Goal: Task Accomplishment & Management: Complete application form

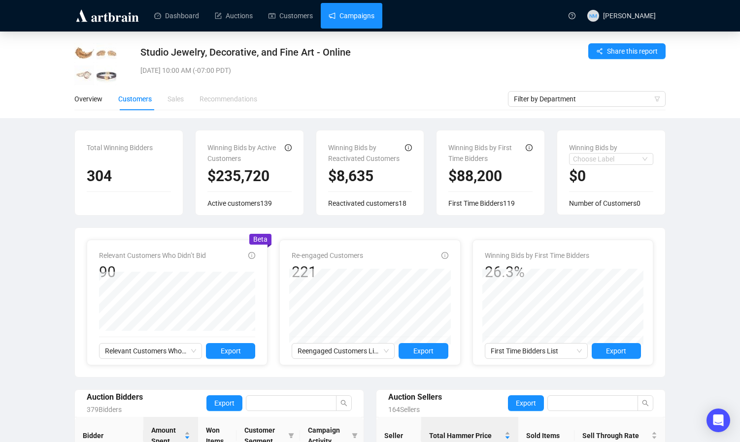
click at [355, 14] on link "Campaigns" at bounding box center [352, 16] width 46 height 26
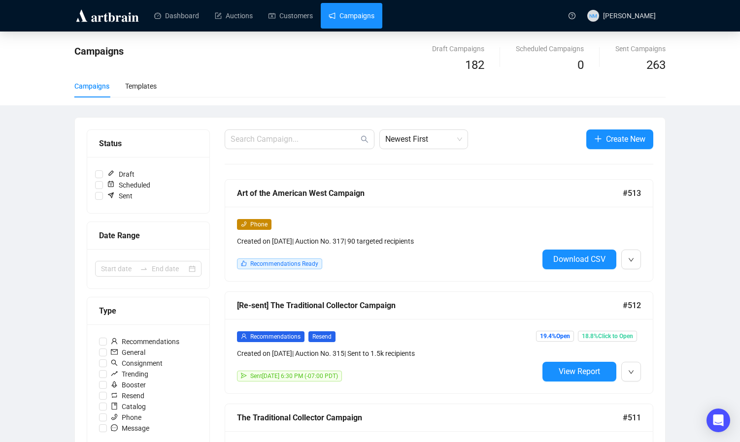
click at [620, 142] on span "Create New" at bounding box center [625, 139] width 39 height 12
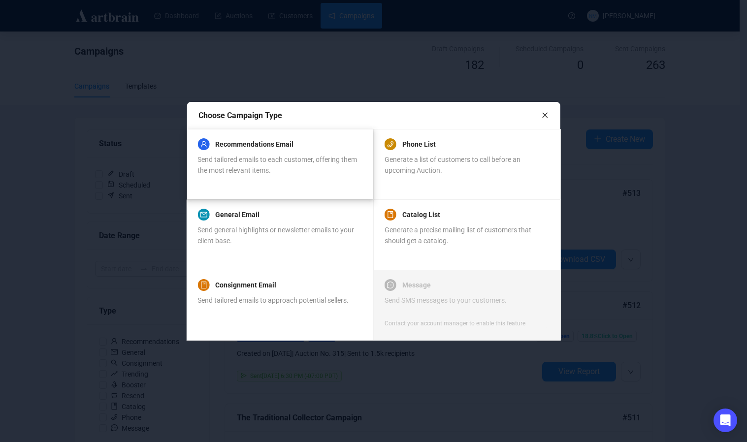
click at [306, 150] on div "Recommendations Email Send tailored emails to each customer, offering them the …" at bounding box center [280, 156] width 164 height 37
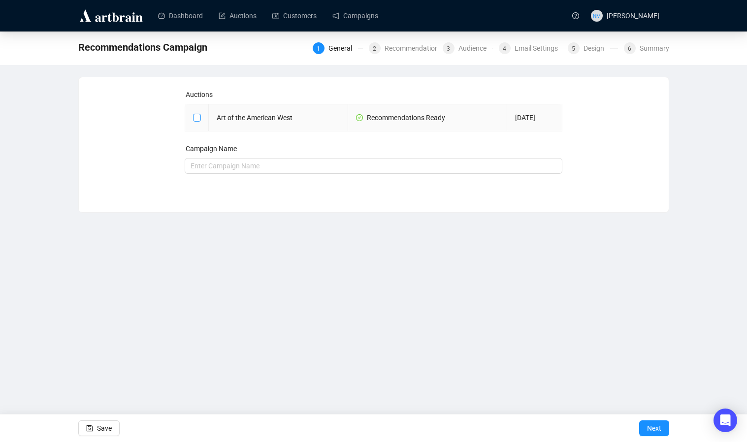
click at [198, 121] on span at bounding box center [197, 118] width 8 height 8
click at [198, 121] on input "checkbox" at bounding box center [196, 117] width 7 height 7
checkbox input "true"
type input "Art of the American West Campaign"
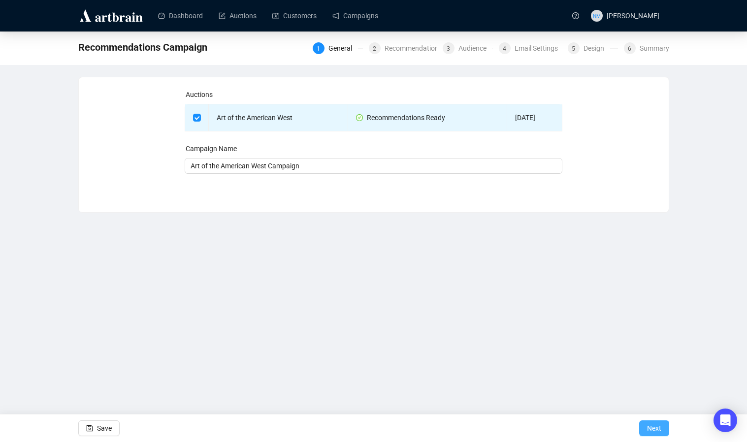
click at [656, 435] on span "Next" at bounding box center [654, 429] width 14 height 28
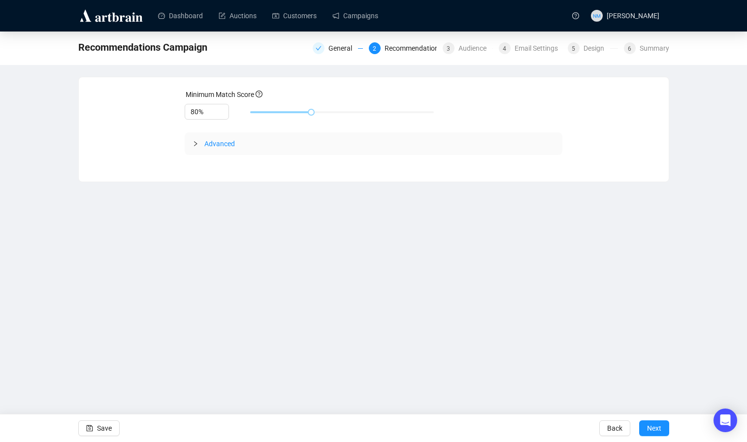
click at [191, 145] on div "Advanced" at bounding box center [374, 144] width 378 height 23
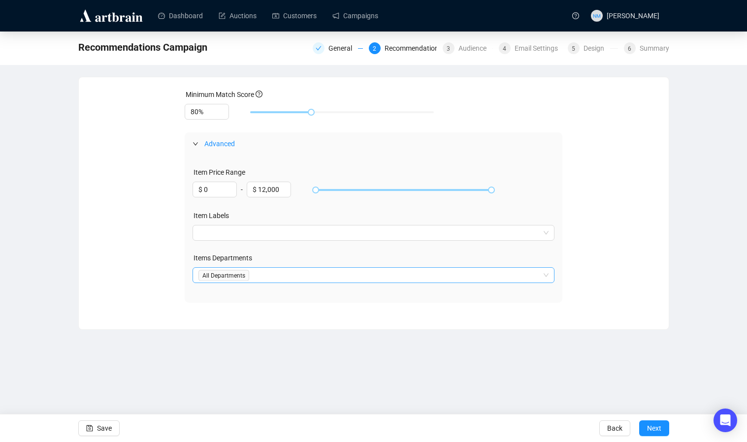
click at [232, 277] on div at bounding box center [369, 276] width 348 height 14
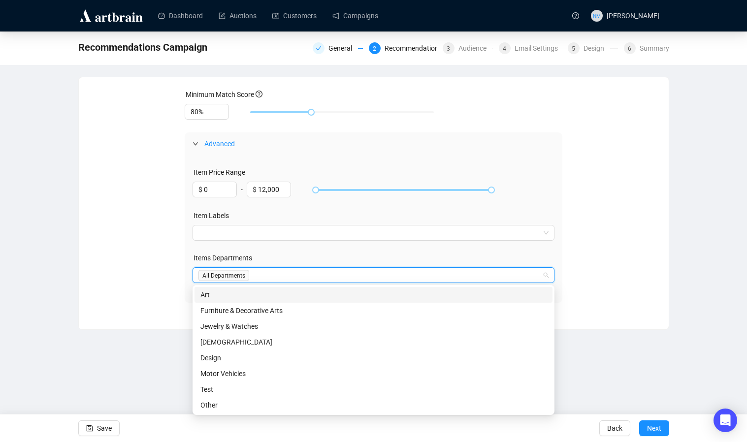
click at [142, 280] on div "Minimum Match Score 80% Advanced Item Price Range $ 0 - $ 12,000 Item Labels It…" at bounding box center [374, 196] width 567 height 214
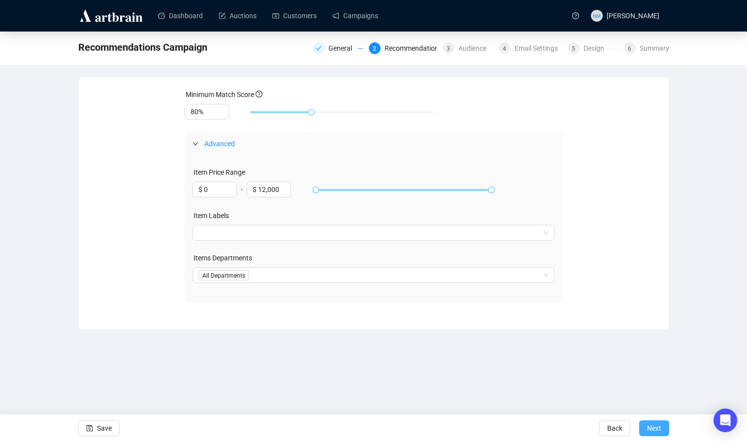
click at [656, 424] on span "Next" at bounding box center [654, 429] width 14 height 28
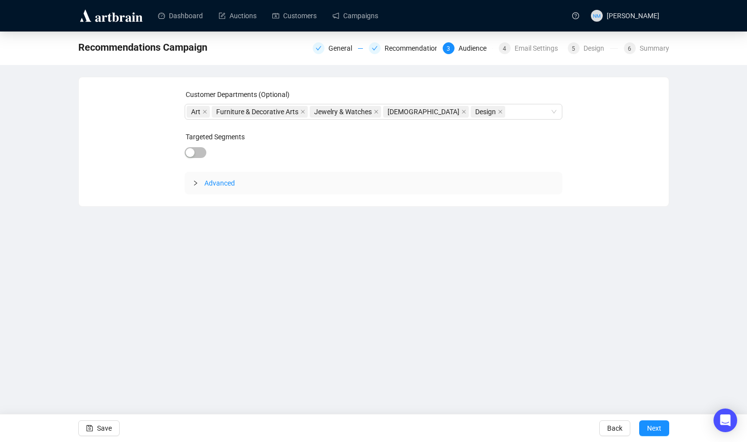
click at [197, 187] on div at bounding box center [199, 183] width 12 height 11
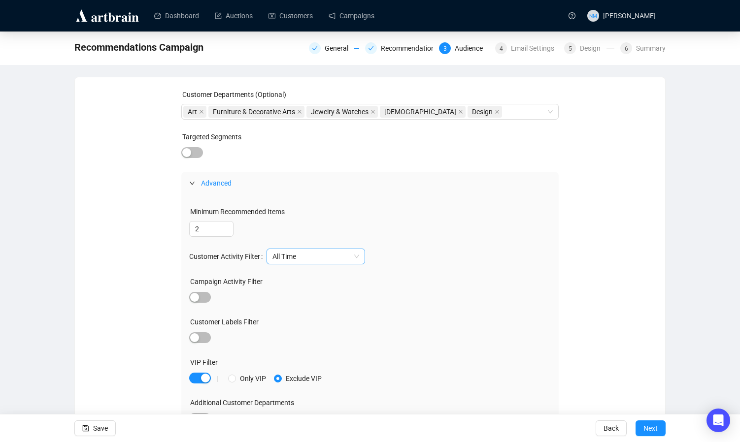
click at [342, 256] on span "All Time" at bounding box center [315, 256] width 87 height 15
click at [326, 291] on div "Last 2 Years" at bounding box center [319, 292] width 83 height 11
click at [617, 282] on div "Customer Departments (Optional) Art Furniture & Decorative Arts Jewelry & Watch…" at bounding box center [370, 267] width 567 height 357
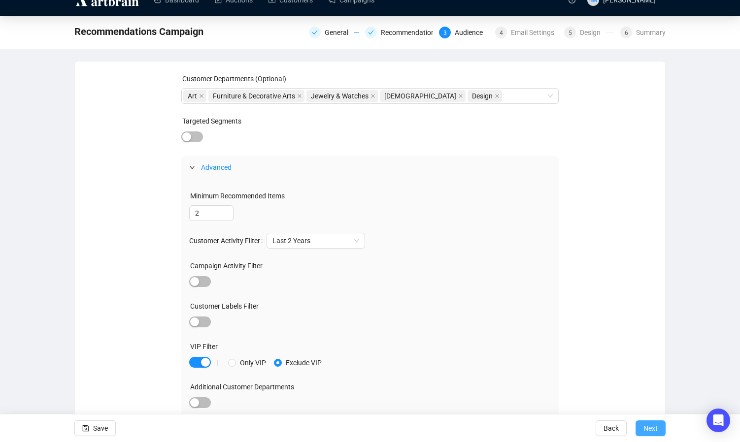
click at [653, 430] on span "Next" at bounding box center [650, 429] width 14 height 28
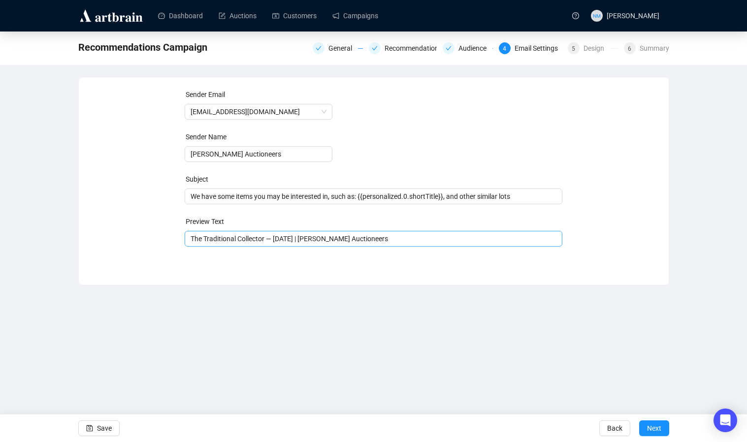
click at [255, 243] on span "The Traditional Collector — [DATE] | [PERSON_NAME] Auctioneers" at bounding box center [374, 239] width 378 height 8
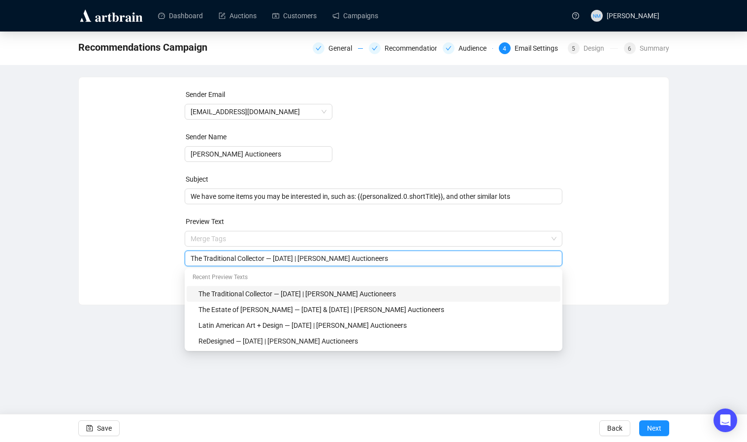
drag, startPoint x: 269, startPoint y: 262, endPoint x: 127, endPoint y: 259, distance: 141.9
click at [127, 259] on div "Sender Email info@johnmoran.com Sender Name John Moran Auctioneers Subject We h…" at bounding box center [374, 183] width 567 height 189
click at [310, 262] on input "Art of the American West — August 12, 2025 | John Moran Auctioneers" at bounding box center [374, 258] width 366 height 11
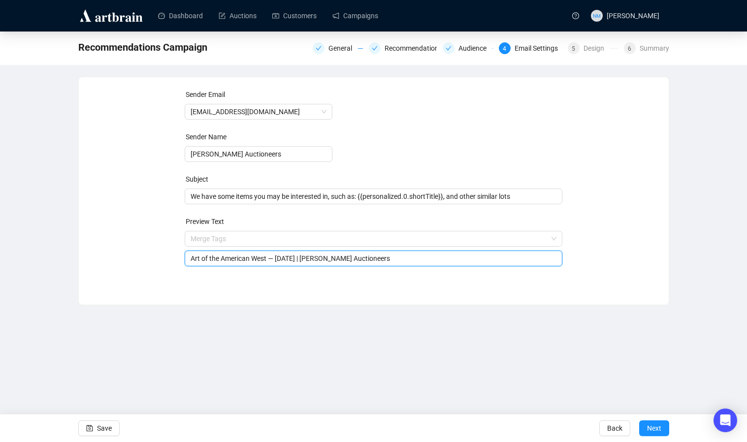
click at [312, 262] on input "Art of the American West — August 12, 2025 | John Moran Auctioneers" at bounding box center [374, 258] width 366 height 11
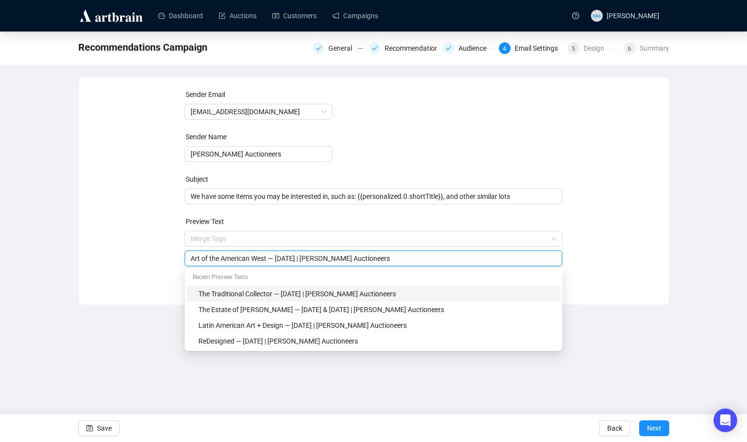
type input "Art of the American West — [DATE] | [PERSON_NAME] Auctioneers"
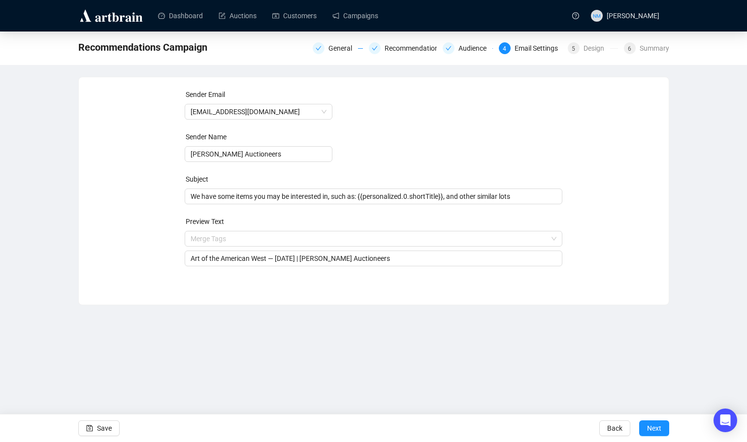
click at [618, 261] on div "Sender Email [EMAIL_ADDRESS][DOMAIN_NAME] Sender Name [PERSON_NAME] Auctioneers…" at bounding box center [374, 183] width 567 height 189
click at [658, 434] on span "Next" at bounding box center [654, 429] width 14 height 28
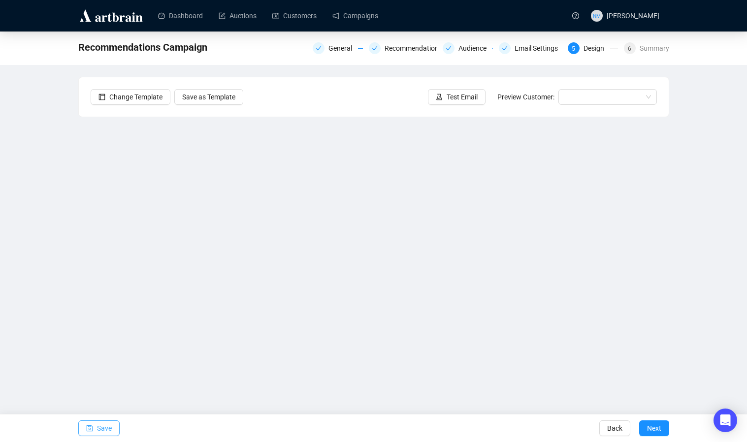
click at [113, 429] on button "Save" at bounding box center [98, 429] width 41 height 16
click at [111, 429] on span "Save" at bounding box center [104, 429] width 15 height 28
click at [447, 97] on span "Test Email" at bounding box center [462, 97] width 31 height 11
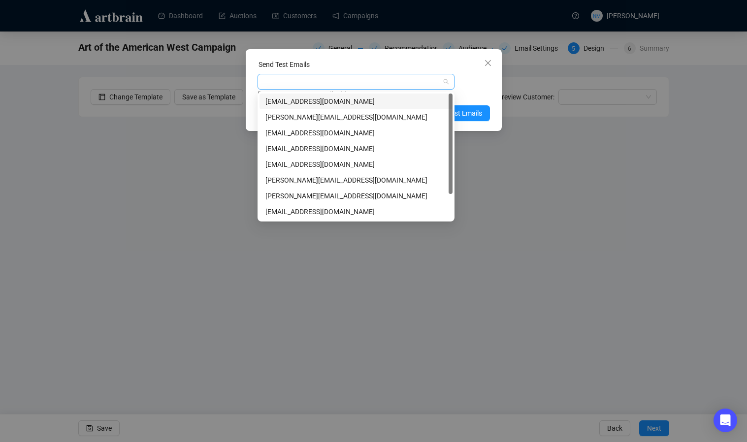
click at [313, 83] on div at bounding box center [351, 82] width 183 height 14
click at [307, 122] on div "[PERSON_NAME][EMAIL_ADDRESS][DOMAIN_NAME]" at bounding box center [356, 117] width 181 height 11
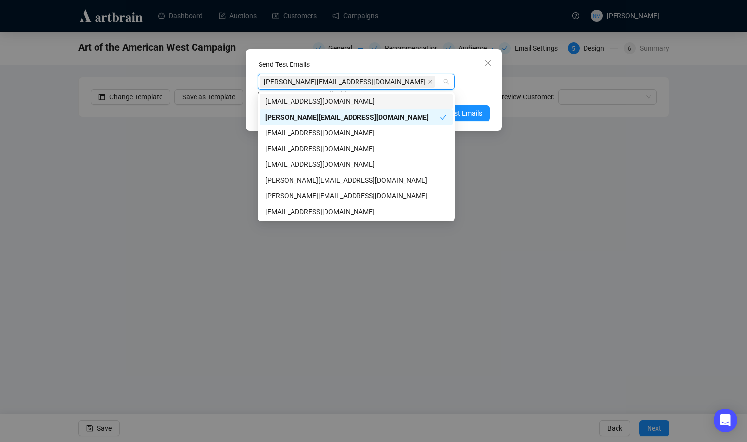
click at [479, 94] on div "Enter up to 20 Test Email Addresses" at bounding box center [374, 94] width 233 height 11
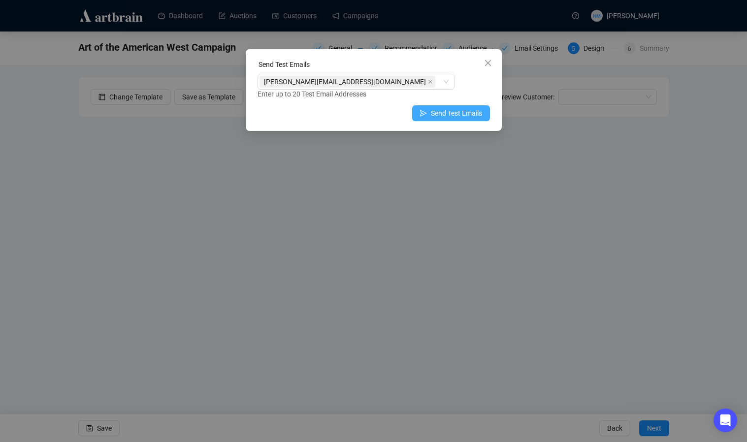
click at [465, 116] on span "Send Test Emails" at bounding box center [456, 113] width 51 height 11
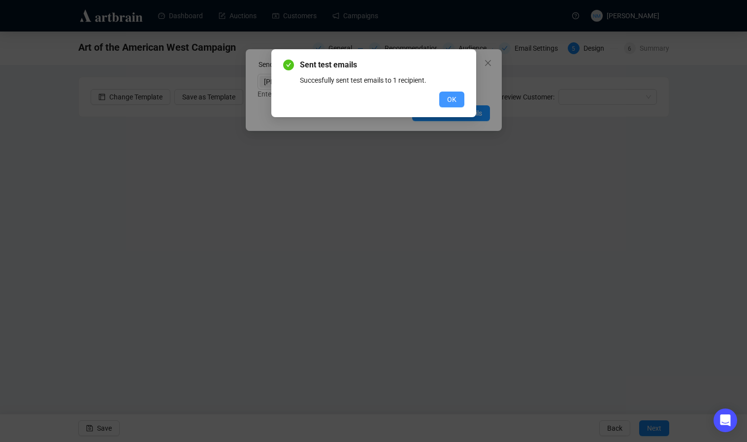
click at [449, 101] on span "OK" at bounding box center [451, 99] width 9 height 11
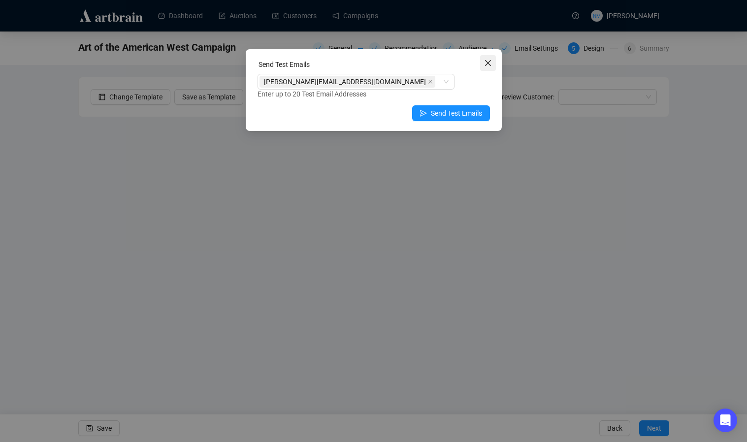
click at [488, 61] on icon "close" at bounding box center [488, 63] width 8 height 8
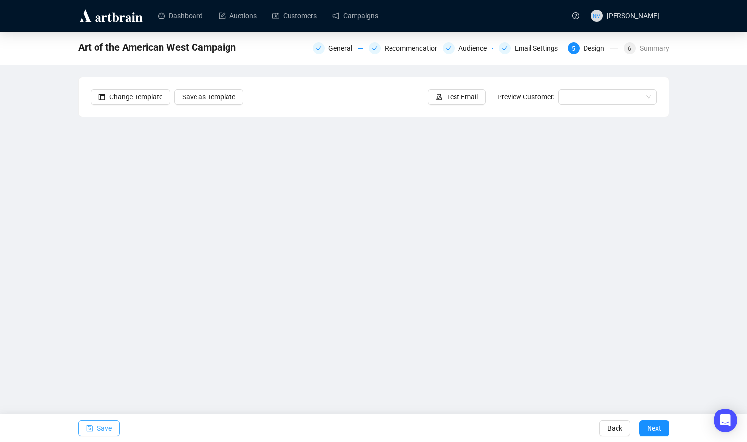
click at [105, 430] on span "Save" at bounding box center [104, 429] width 15 height 28
click at [109, 430] on span "Save" at bounding box center [104, 429] width 15 height 28
click at [386, 432] on div "Save Back Next" at bounding box center [373, 428] width 747 height 28
click at [655, 425] on span "Next" at bounding box center [654, 429] width 14 height 28
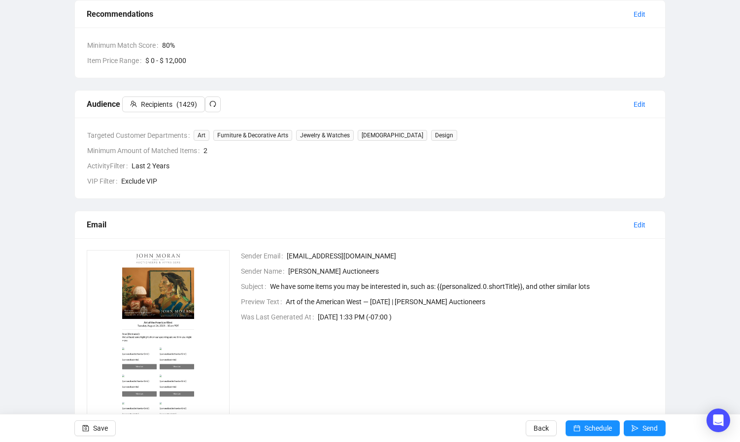
scroll to position [168, 0]
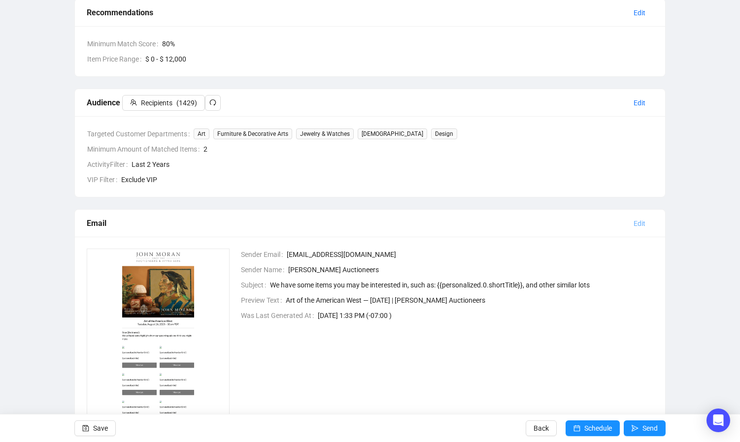
click at [643, 225] on span "Edit" at bounding box center [640, 223] width 12 height 11
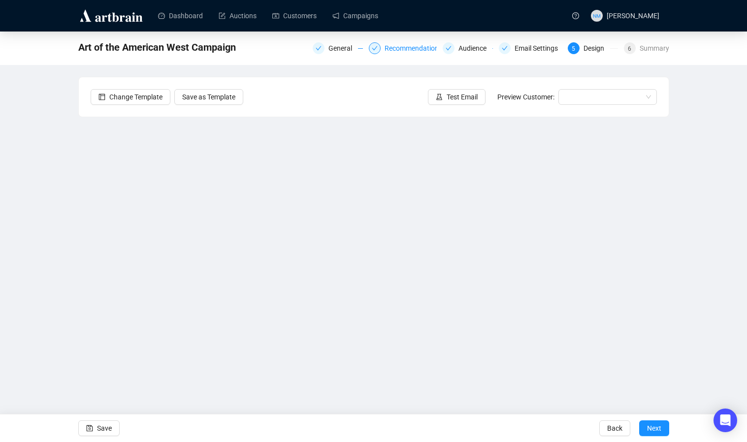
click at [400, 48] on div "Recommendations" at bounding box center [417, 48] width 64 height 12
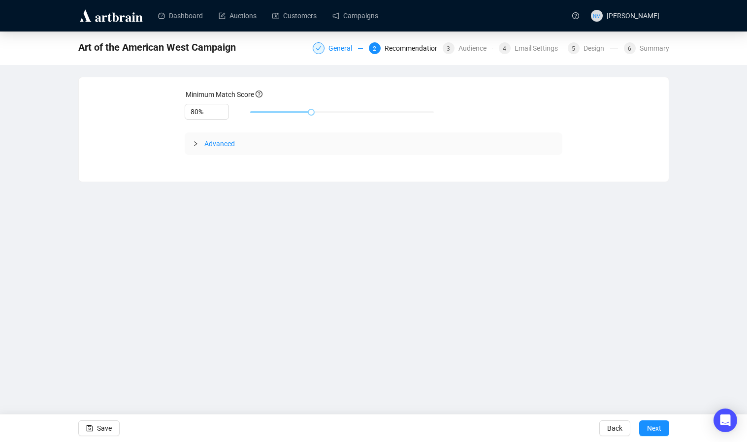
click at [335, 53] on div "General" at bounding box center [344, 48] width 30 height 12
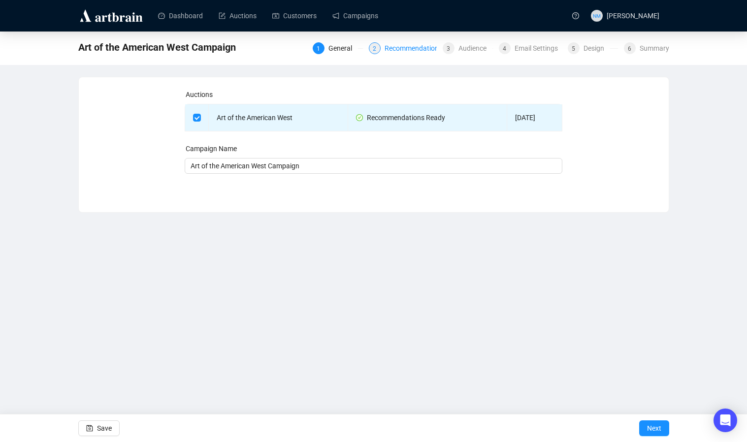
click at [385, 46] on div "Recommendations" at bounding box center [417, 48] width 64 height 12
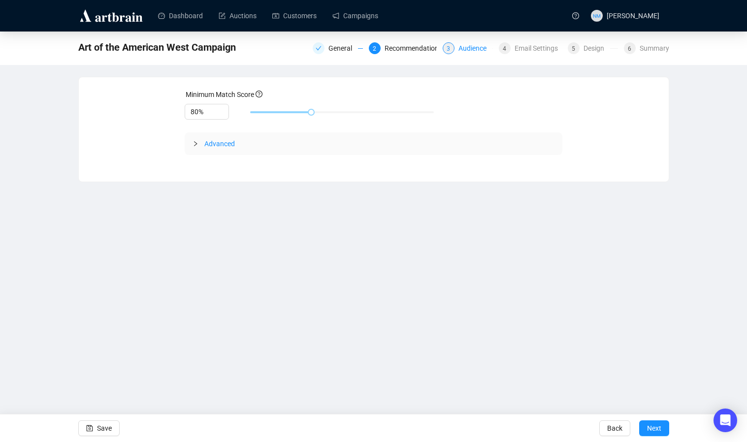
click at [460, 48] on div "Audience" at bounding box center [476, 48] width 34 height 12
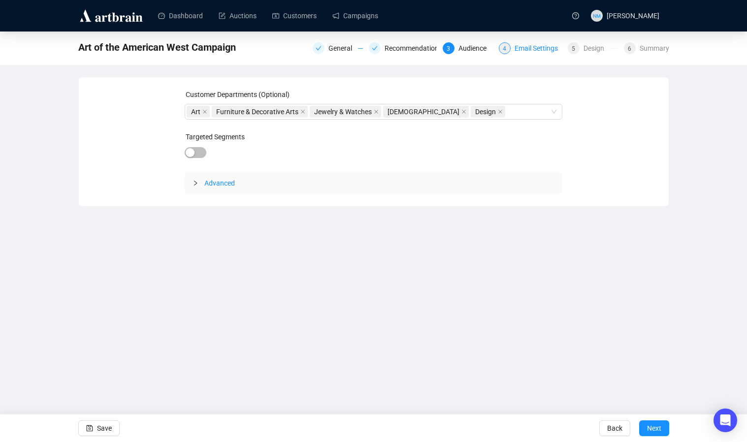
click at [523, 49] on div "Email Settings" at bounding box center [539, 48] width 49 height 12
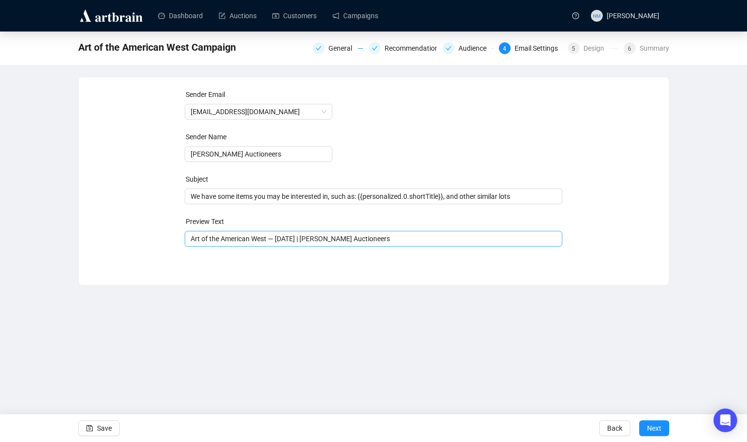
click at [190, 240] on div "Art of the American West — [DATE] | [PERSON_NAME] Auctioneers" at bounding box center [374, 239] width 378 height 16
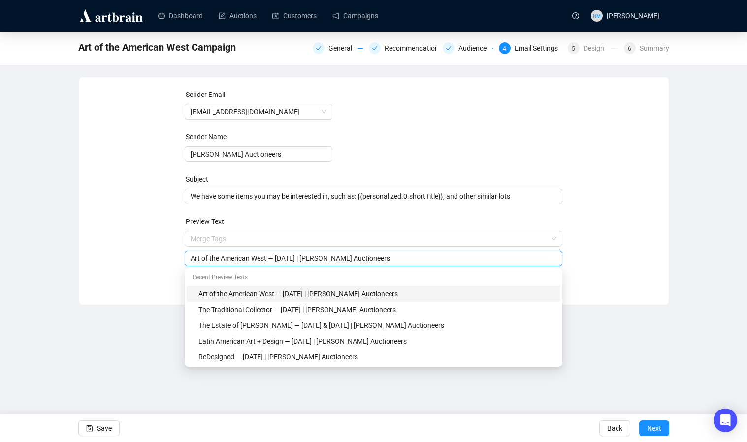
click at [189, 262] on div "Art of the American West — [DATE] | [PERSON_NAME] Auctioneers" at bounding box center [374, 259] width 378 height 16
click at [189, 260] on div "Art of the American West — [DATE] | [PERSON_NAME] Auctioneers" at bounding box center [374, 259] width 378 height 16
click at [192, 199] on span "We have some items you may be interested in, such as: {{personalized.0.shortTit…" at bounding box center [374, 197] width 378 height 8
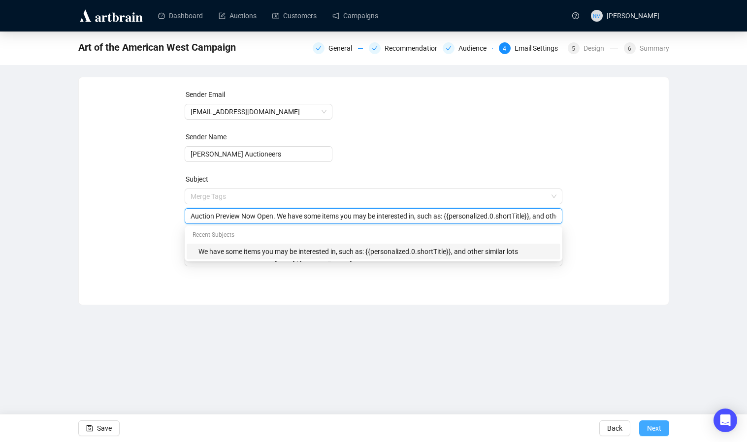
type input "Auction Preview Now Open. We have some items you may be interested in, such as:…"
click at [650, 426] on span "Next" at bounding box center [654, 429] width 14 height 28
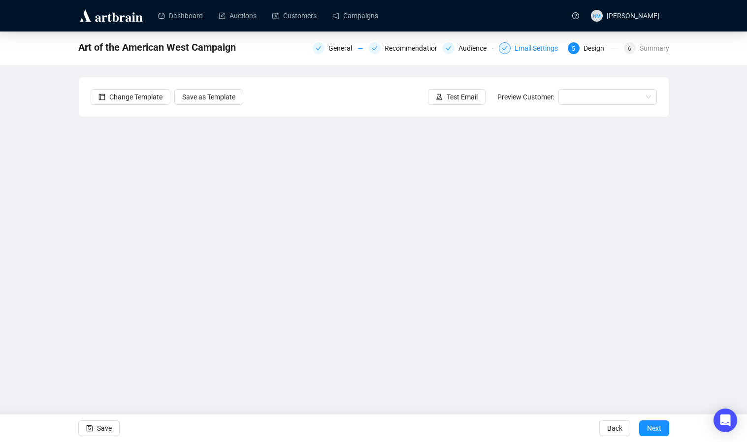
click at [538, 51] on div "Email Settings" at bounding box center [539, 48] width 49 height 12
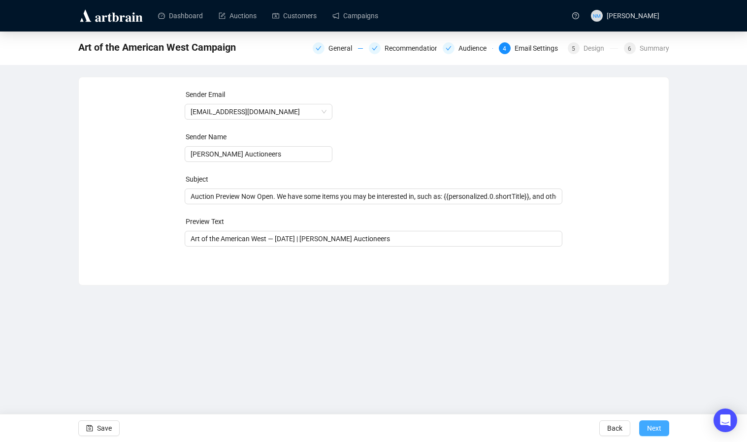
click at [663, 435] on button "Next" at bounding box center [655, 429] width 30 height 16
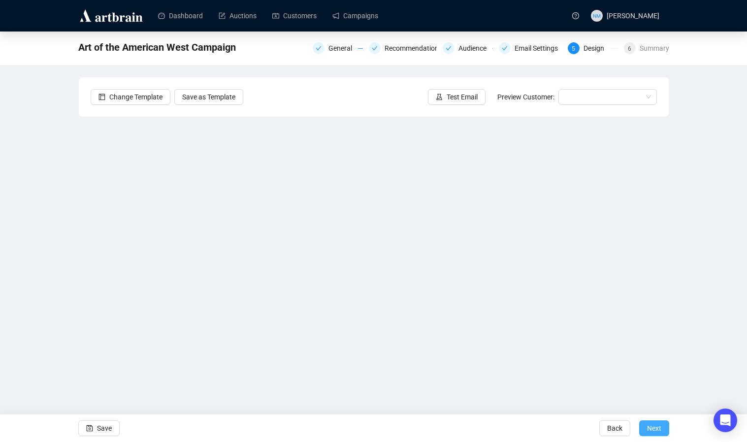
click at [658, 431] on span "Next" at bounding box center [654, 429] width 14 height 28
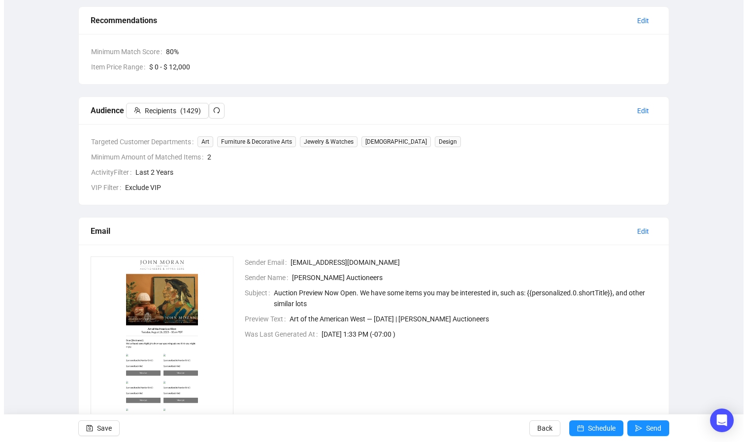
scroll to position [165, 0]
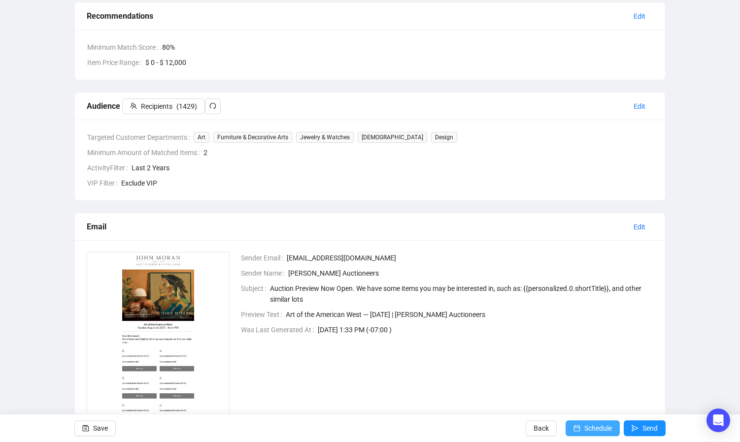
click at [584, 435] on span "Schedule" at bounding box center [598, 429] width 28 height 28
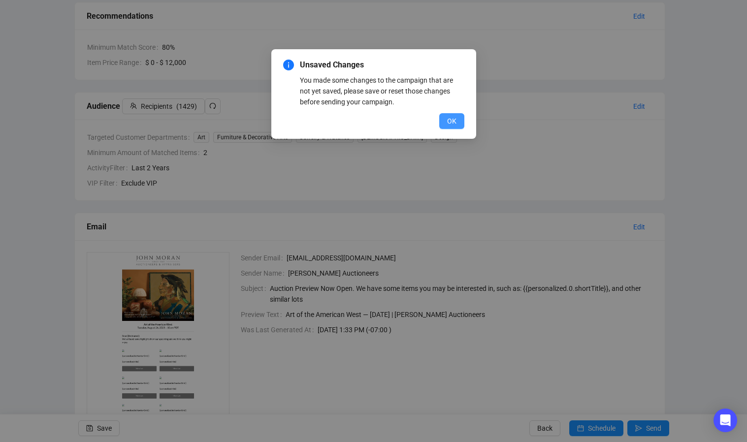
click at [456, 123] on span "OK" at bounding box center [451, 121] width 9 height 11
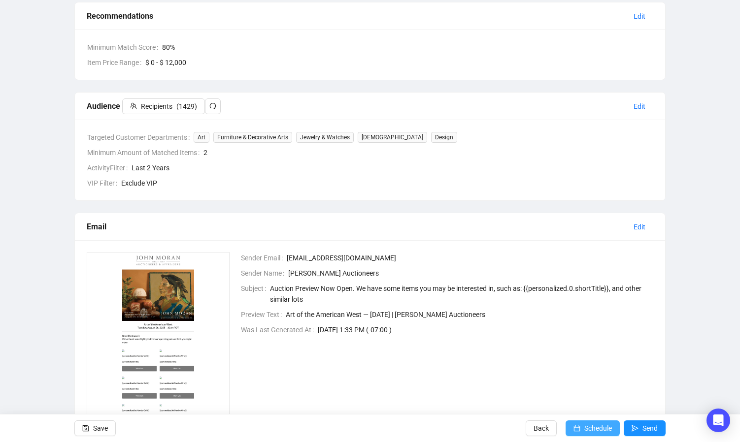
click at [578, 421] on button "Schedule" at bounding box center [593, 429] width 54 height 16
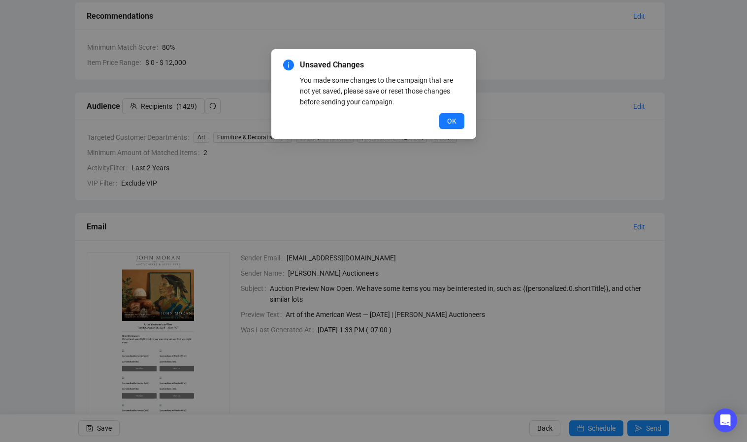
click at [421, 153] on div "Unsaved Changes You made some changes to the campaign that are not yet saved, p…" at bounding box center [373, 221] width 747 height 442
click at [442, 133] on div "Unsaved Changes You made some changes to the campaign that are not yet saved, p…" at bounding box center [373, 94] width 205 height 90
click at [449, 125] on span "OK" at bounding box center [451, 121] width 9 height 11
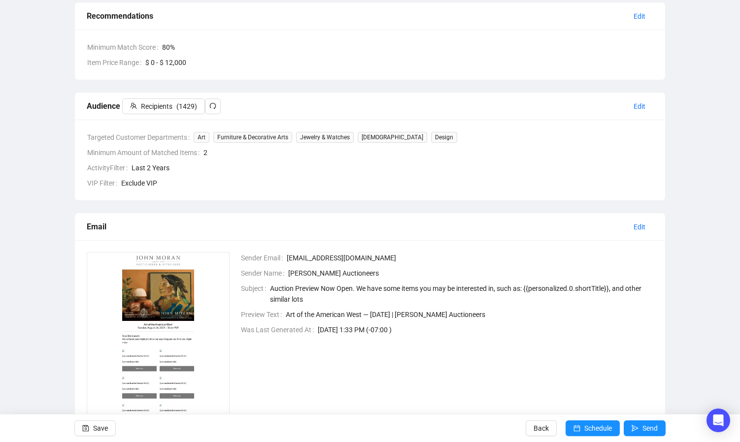
click at [282, 424] on div "Save Back Schedule Send" at bounding box center [370, 428] width 740 height 28
click at [89, 434] on span "button" at bounding box center [85, 429] width 7 height 28
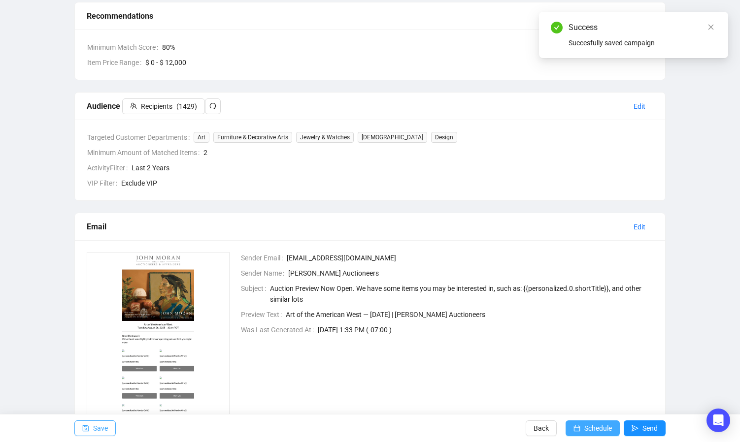
click at [599, 437] on span "Schedule" at bounding box center [598, 429] width 28 height 28
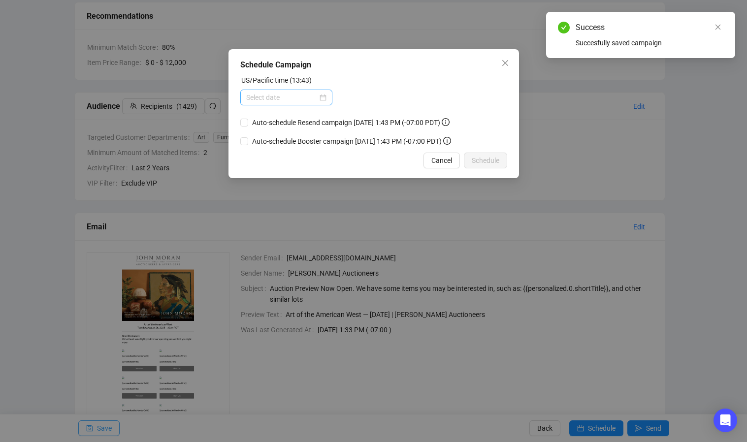
click at [324, 99] on div at bounding box center [286, 98] width 92 height 16
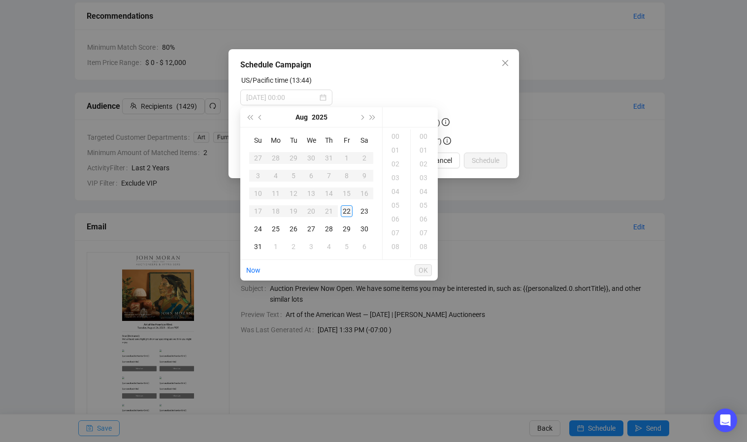
click at [347, 212] on div "22" at bounding box center [347, 211] width 12 height 12
click at [395, 138] on div "14" at bounding box center [397, 137] width 24 height 14
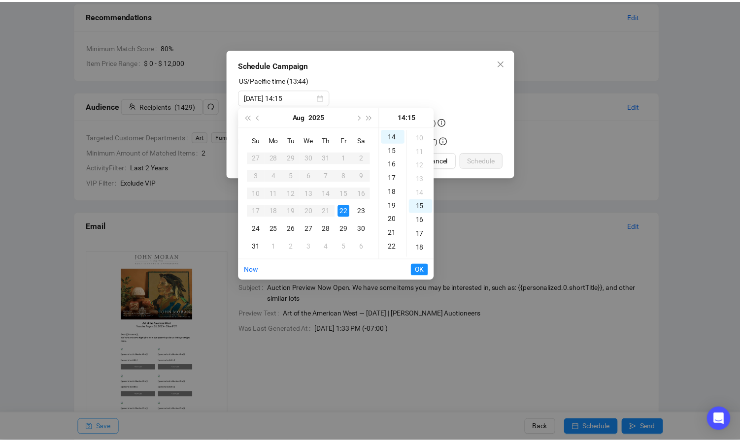
scroll to position [162, 0]
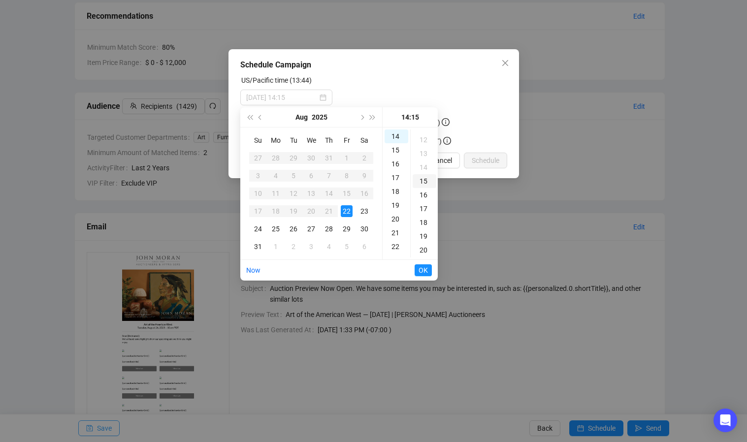
click at [426, 180] on div "15" at bounding box center [425, 181] width 24 height 14
type input "2025-08-22 14:15"
click at [425, 271] on span "OK" at bounding box center [423, 270] width 9 height 19
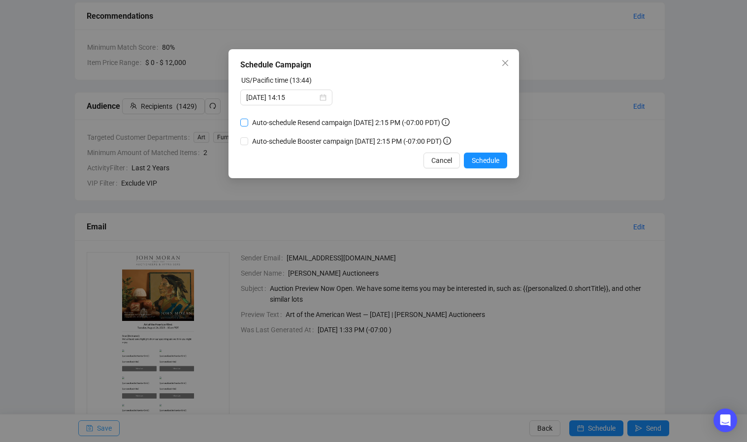
click at [244, 123] on input "Auto-schedule Resend campaign August 24, 2025 2:15 PM (-07:00 PDT)" at bounding box center [244, 123] width 8 height 8
click at [244, 141] on label "Auto-schedule Booster campaign" at bounding box center [303, 141] width 127 height 11
click at [245, 124] on input "Auto-schedule Resend campaign August 24, 2025 2:15 PM (-07:00 PDT)" at bounding box center [244, 123] width 8 height 8
click at [244, 124] on input "Auto-schedule Resend campaign August 24, 2025 2:15 PM (-07:00 PDT)" at bounding box center [244, 123] width 8 height 8
checkbox input "true"
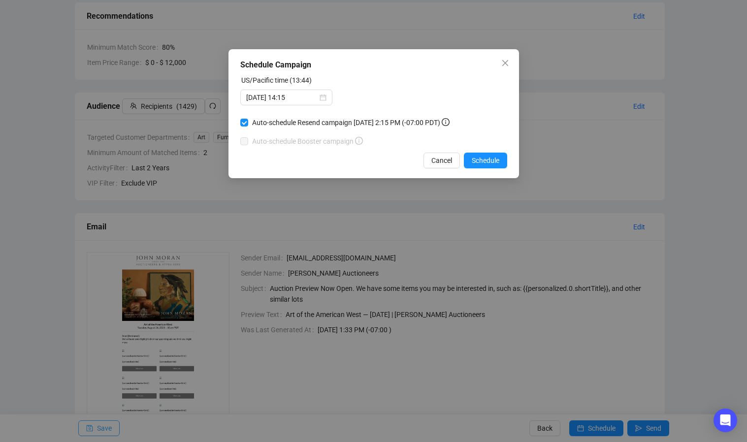
click at [296, 167] on div "Cancel Schedule" at bounding box center [373, 161] width 267 height 16
click at [484, 162] on span "Schedule" at bounding box center [486, 160] width 28 height 11
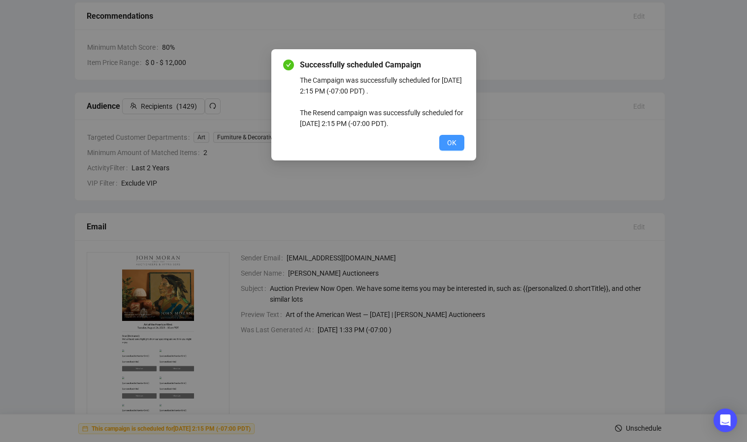
click at [452, 146] on span "OK" at bounding box center [451, 142] width 9 height 11
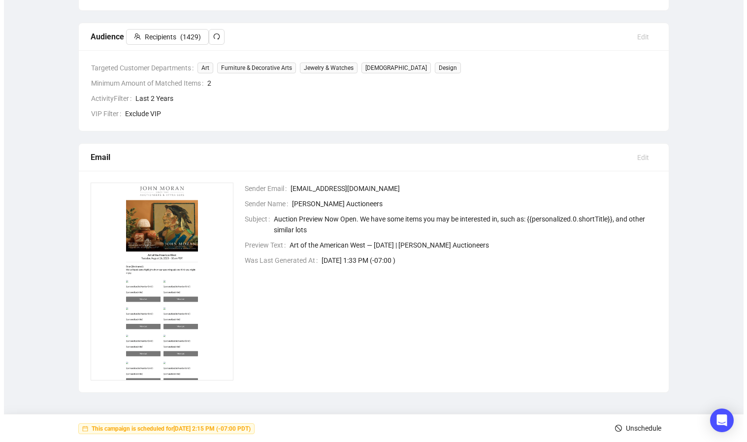
scroll to position [0, 0]
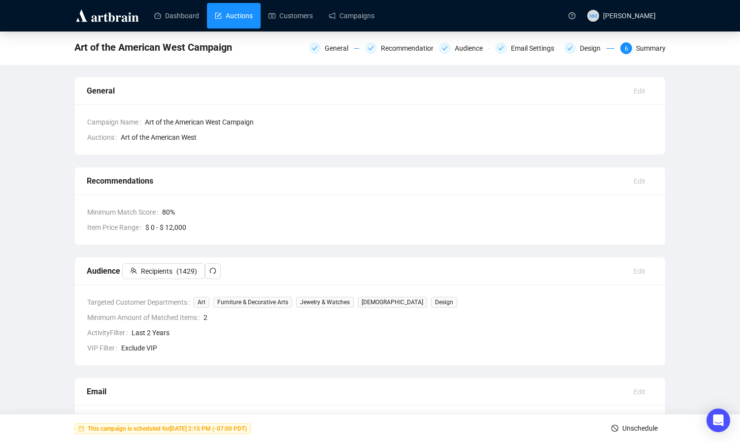
click at [228, 12] on link "Auctions" at bounding box center [234, 16] width 38 height 26
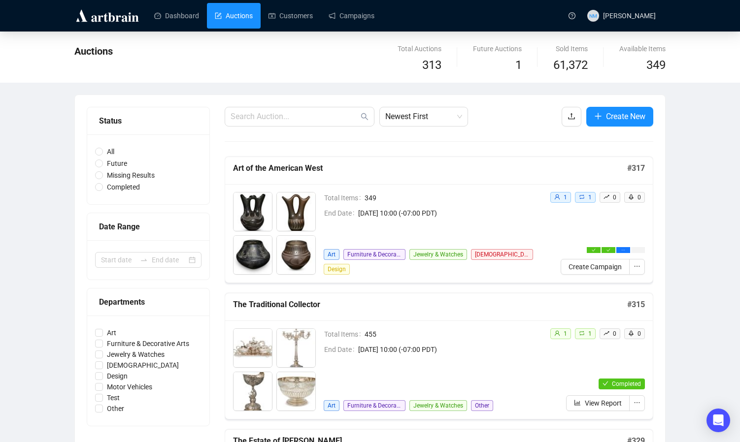
click at [619, 116] on span "Create New" at bounding box center [625, 116] width 39 height 12
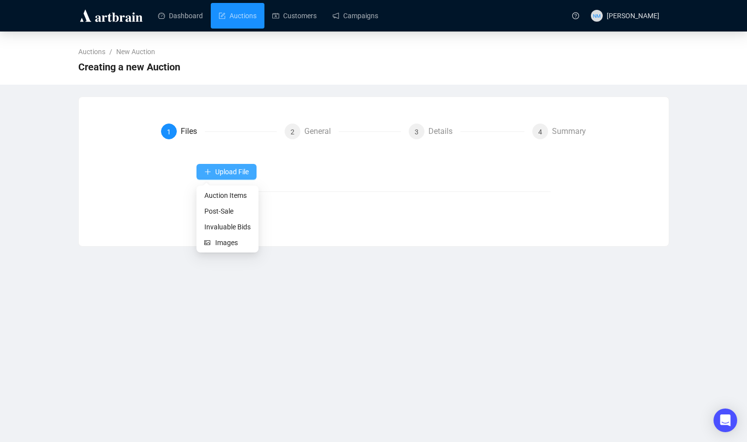
click at [237, 172] on span "Upload File" at bounding box center [232, 172] width 34 height 8
click at [232, 241] on span "Images" at bounding box center [232, 242] width 35 height 11
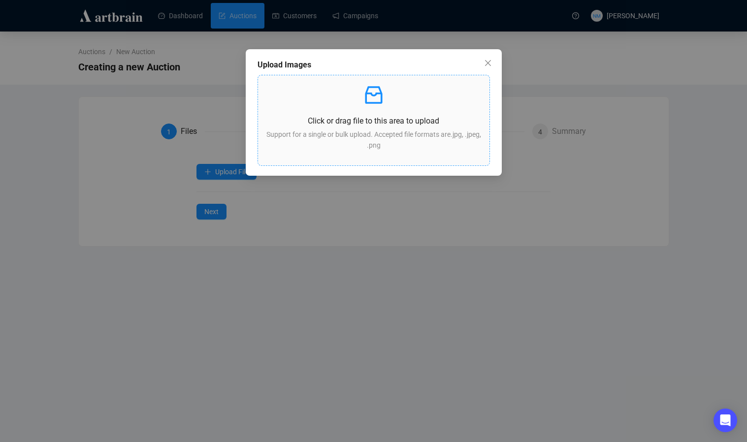
click at [390, 91] on p at bounding box center [374, 95] width 216 height 24
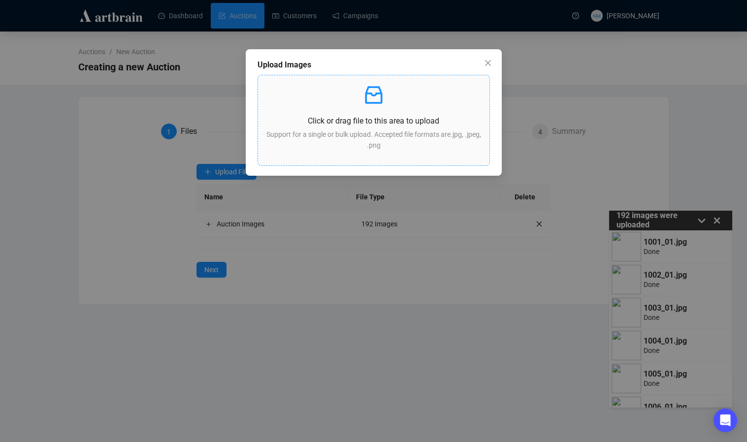
click at [378, 146] on p "Support for a single or bulk upload. Accepted file formats are .jpg, .jpeg, .png" at bounding box center [374, 140] width 216 height 22
click at [483, 67] on button "Close" at bounding box center [488, 63] width 16 height 16
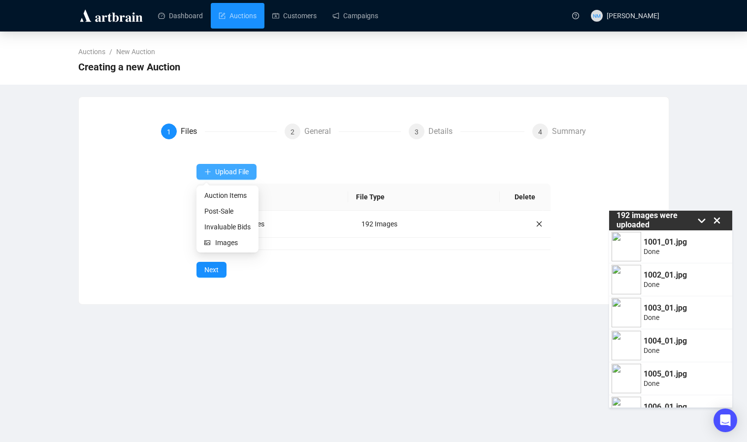
click at [234, 173] on span "Upload File" at bounding box center [232, 172] width 34 height 8
click at [231, 193] on span "Auction Items" at bounding box center [227, 195] width 46 height 11
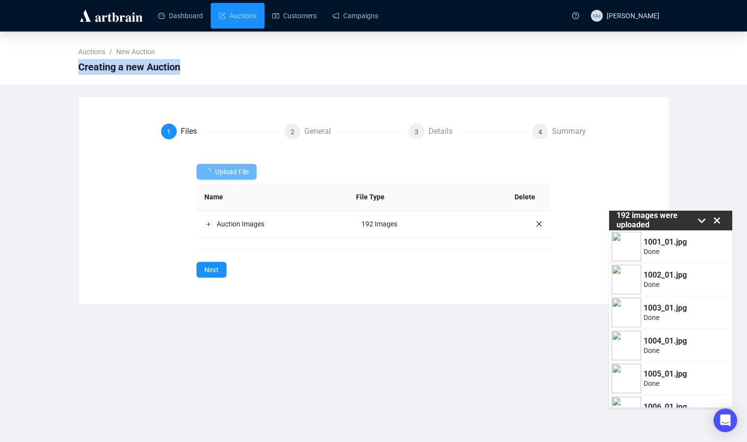
drag, startPoint x: 115, startPoint y: 94, endPoint x: 3, endPoint y: 57, distance: 117.3
click at [3, 57] on div "Auctions / New Auction Creating a new Auction 1 Files 2 General 3 Details 4 Sum…" at bounding box center [373, 168] width 747 height 273
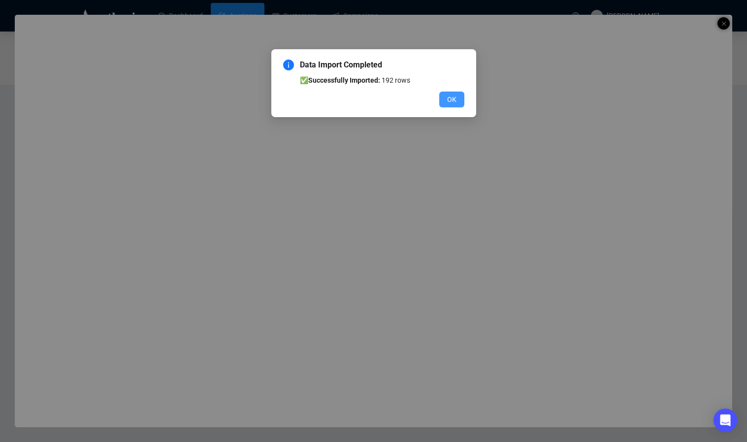
click at [449, 99] on span "OK" at bounding box center [451, 99] width 9 height 11
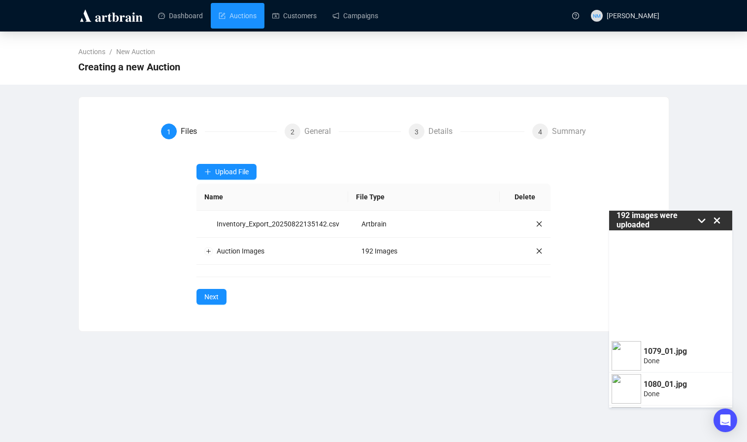
scroll to position [6161, 0]
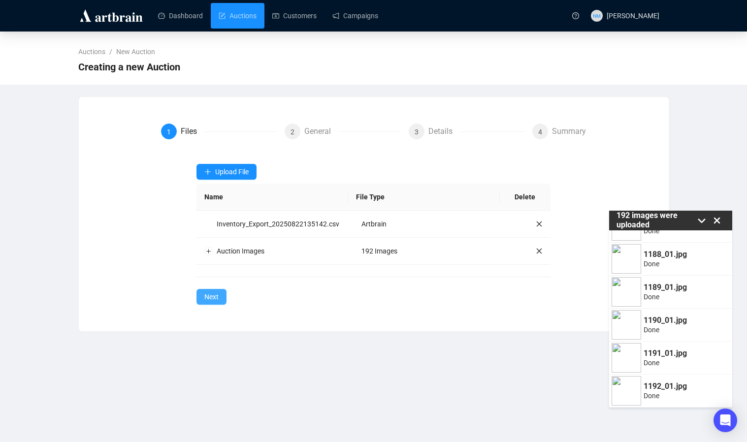
click at [217, 303] on span "Next" at bounding box center [211, 297] width 14 height 11
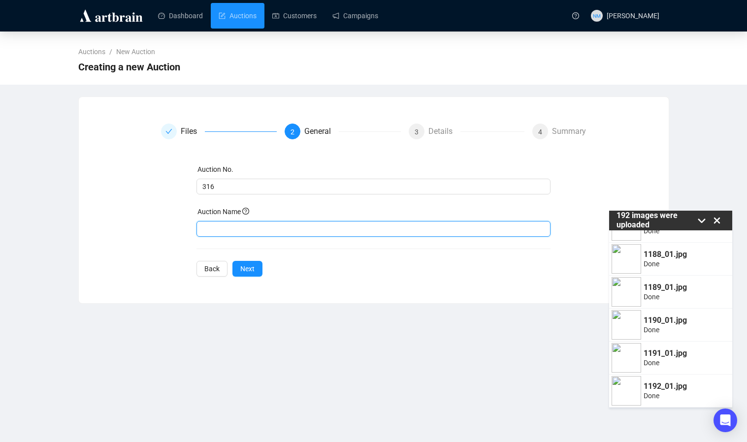
click at [232, 228] on input "text" at bounding box center [374, 229] width 354 height 16
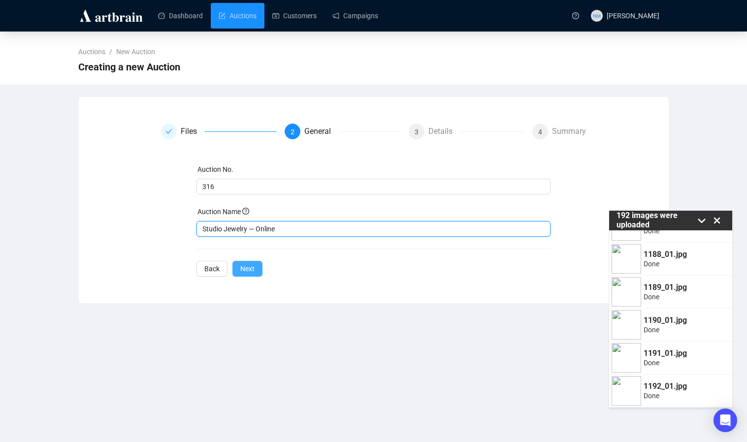
type input "Studio Jewelry — Online"
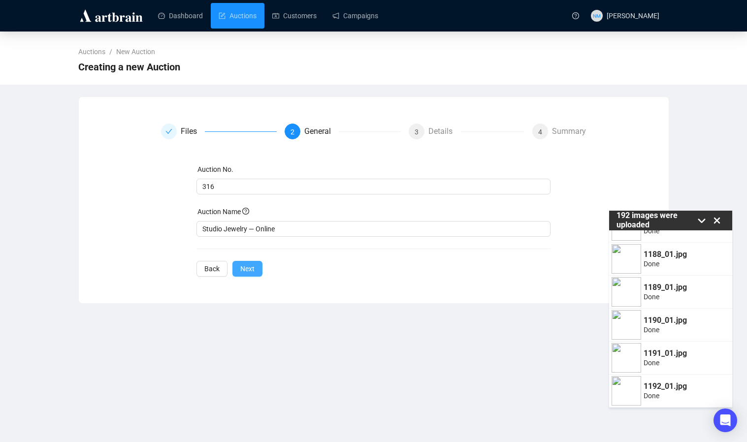
click at [247, 272] on span "Next" at bounding box center [247, 269] width 14 height 11
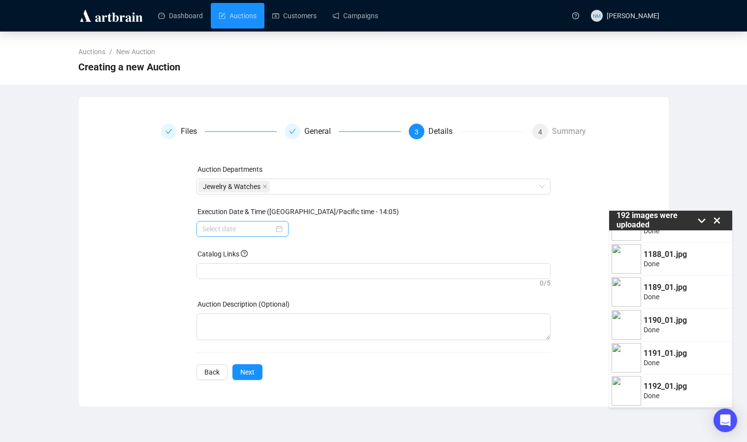
click at [276, 236] on div at bounding box center [243, 229] width 92 height 16
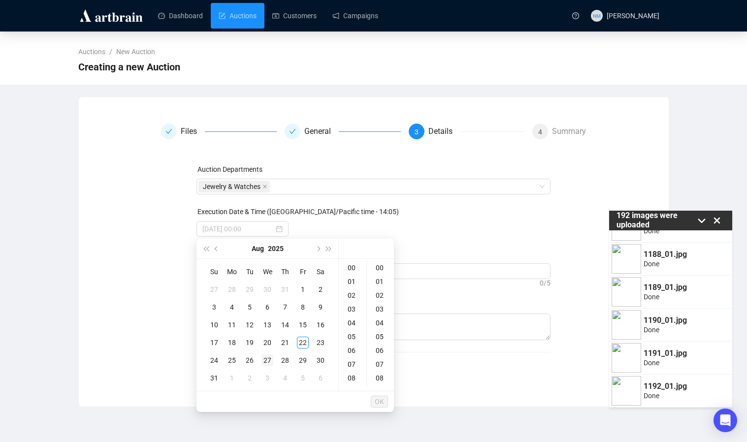
click at [264, 362] on div "27" at bounding box center [268, 361] width 12 height 12
type input "[DATE] 00:00"
click at [381, 403] on span "OK" at bounding box center [379, 402] width 9 height 19
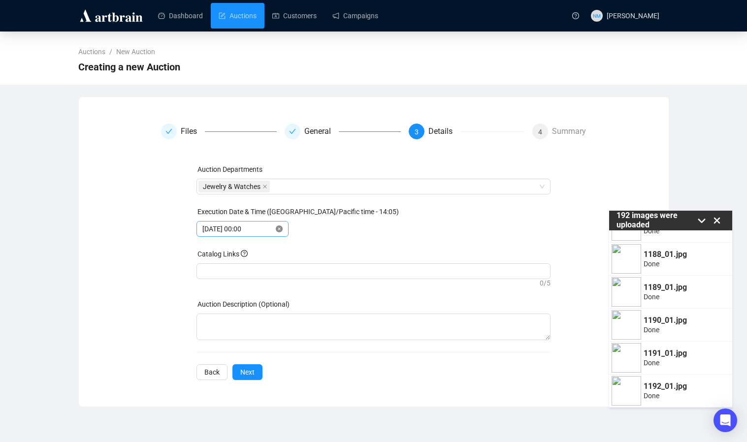
click at [276, 229] on icon "close-circle" at bounding box center [279, 229] width 7 height 7
click at [240, 233] on input at bounding box center [237, 229] width 71 height 11
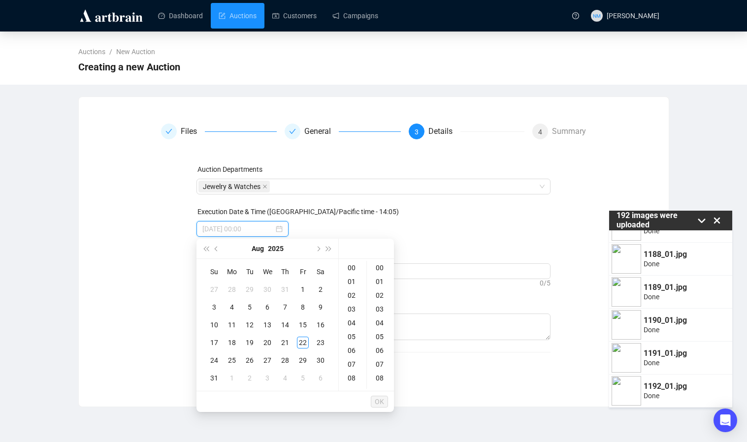
type input "2025-07-30 00:00"
click at [266, 361] on div "27" at bounding box center [268, 361] width 12 height 12
click at [350, 333] on div "10" at bounding box center [353, 335] width 24 height 14
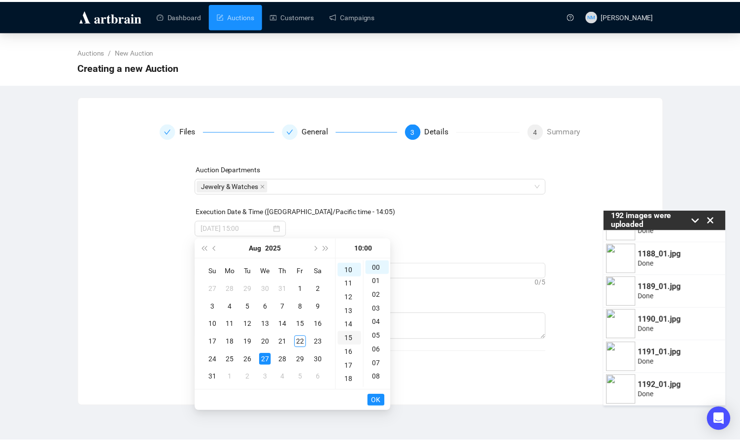
scroll to position [138, 0]
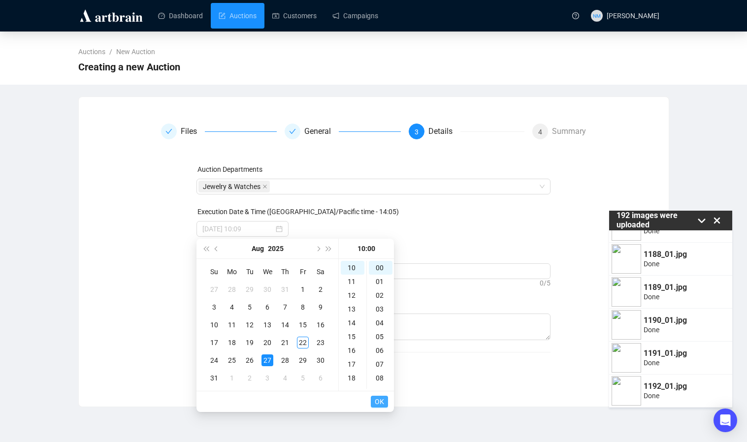
type input "2025-08-27 10:00"
click at [380, 399] on span "OK" at bounding box center [379, 402] width 9 height 19
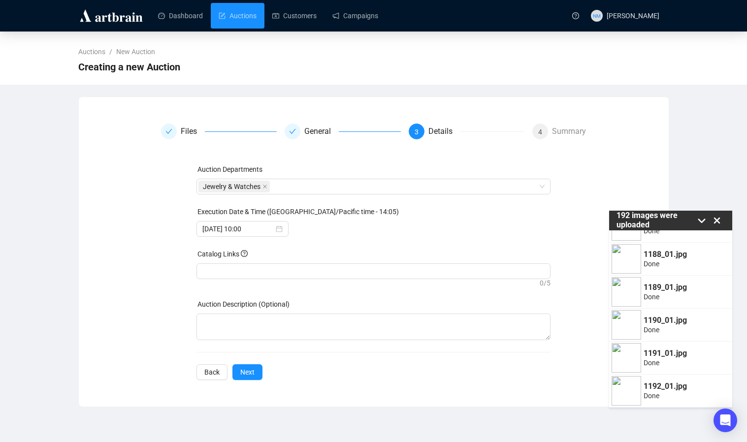
click at [350, 238] on div "Auction Departments Jewelry & Watches Execution Date & Time (US/Pacific time - …" at bounding box center [374, 272] width 354 height 216
click at [268, 264] on div at bounding box center [374, 272] width 354 height 16
paste input "https://www.johnmoran.com/auction-catalog/studio-jewelry-online_YK75SNHOBN"
type input "https://www.johnmoran.com/auction-catalog/studio-jewelry-online_YK75SNHOBN"
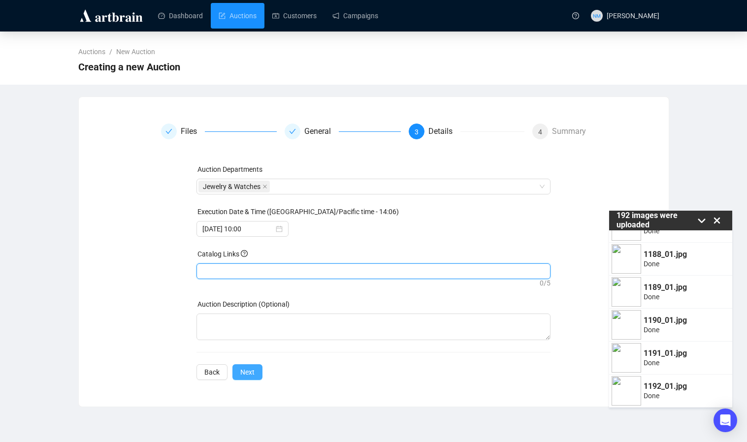
click at [253, 376] on span "Next" at bounding box center [247, 372] width 14 height 11
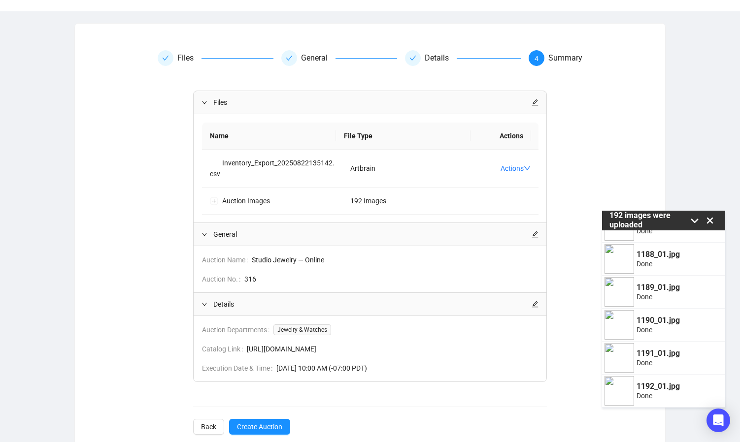
scroll to position [93, 0]
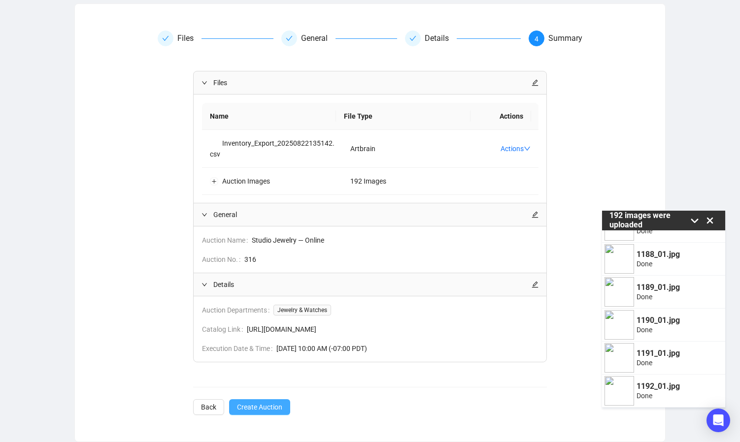
click at [271, 407] on span "Create Auction" at bounding box center [259, 407] width 45 height 11
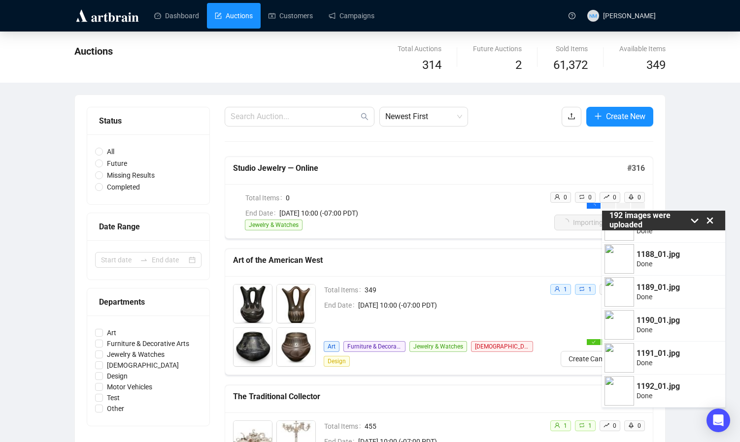
click at [709, 223] on icon at bounding box center [710, 220] width 15 height 15
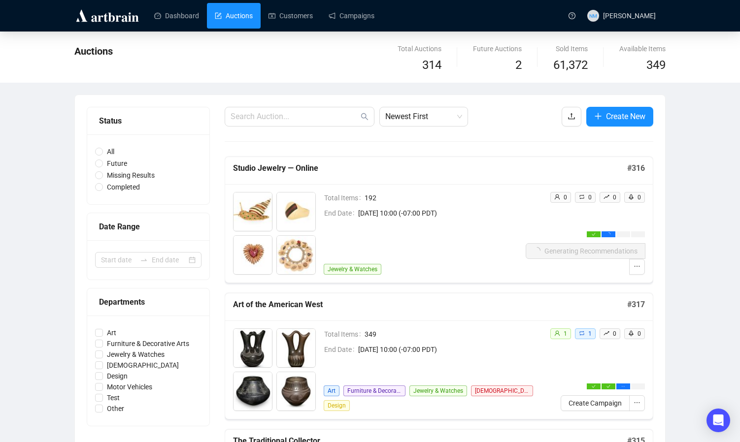
click at [310, 61] on div "Auctions" at bounding box center [259, 59] width 370 height 32
click at [594, 266] on span "Create Campaign" at bounding box center [595, 267] width 53 height 11
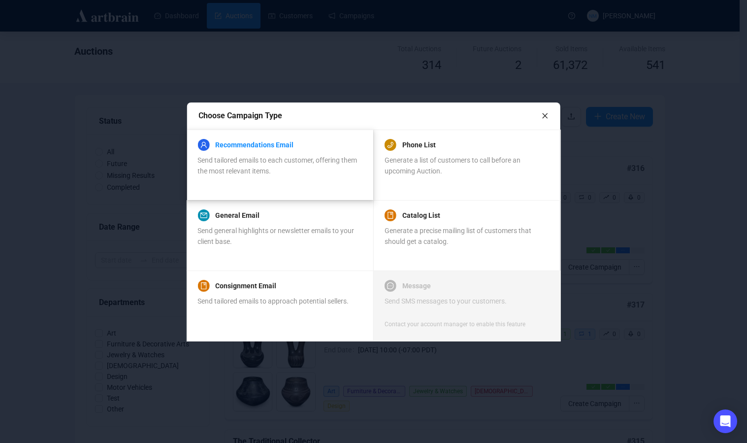
click at [262, 145] on link "Recommendations Email" at bounding box center [254, 145] width 78 height 12
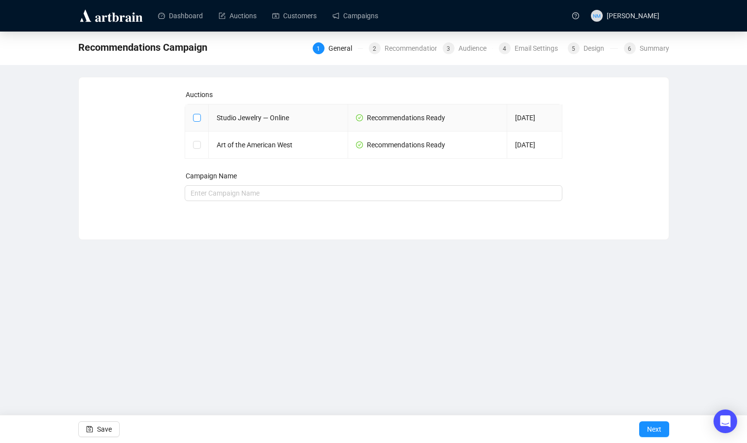
click at [198, 116] on input "checkbox" at bounding box center [196, 117] width 7 height 7
checkbox input "true"
type input "Studio Jewelry — Online Campaign"
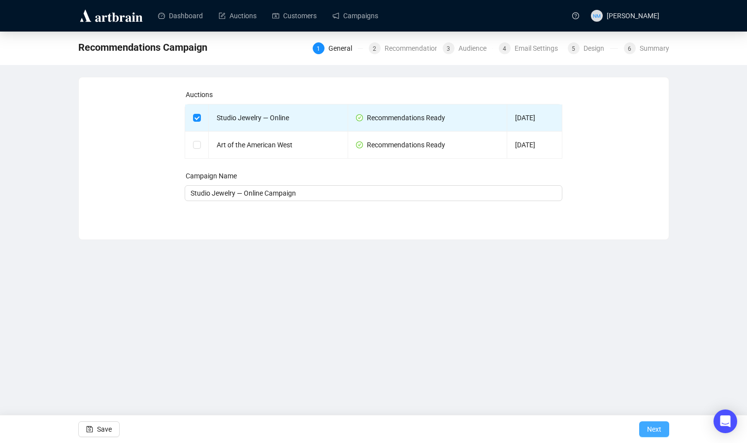
click at [659, 429] on span "Next" at bounding box center [654, 429] width 14 height 28
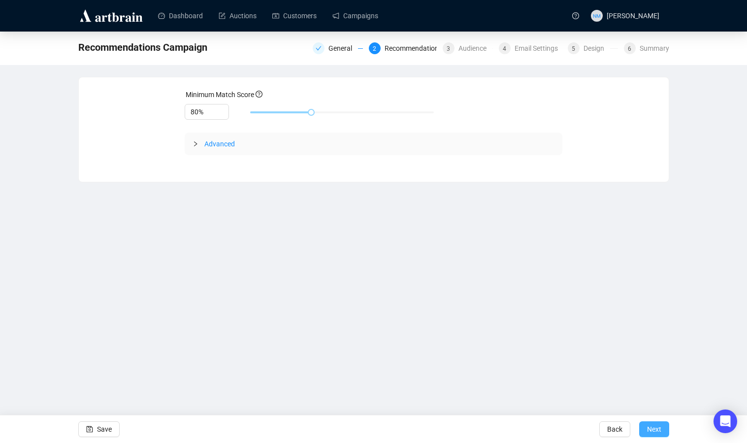
click at [657, 432] on span "Next" at bounding box center [654, 429] width 14 height 28
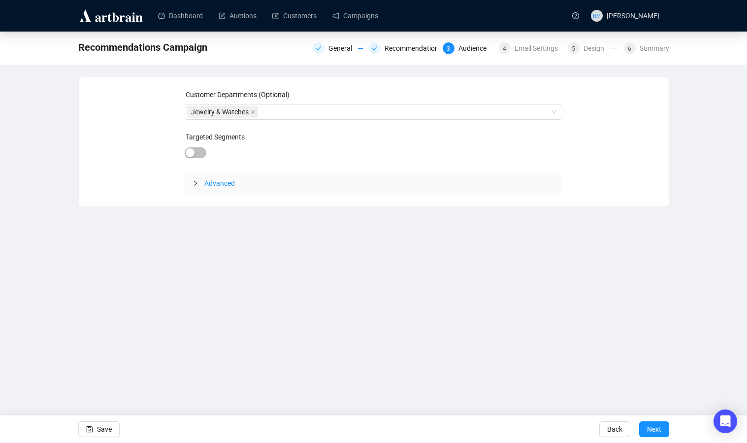
click at [196, 185] on icon "collapsed" at bounding box center [196, 183] width 6 height 6
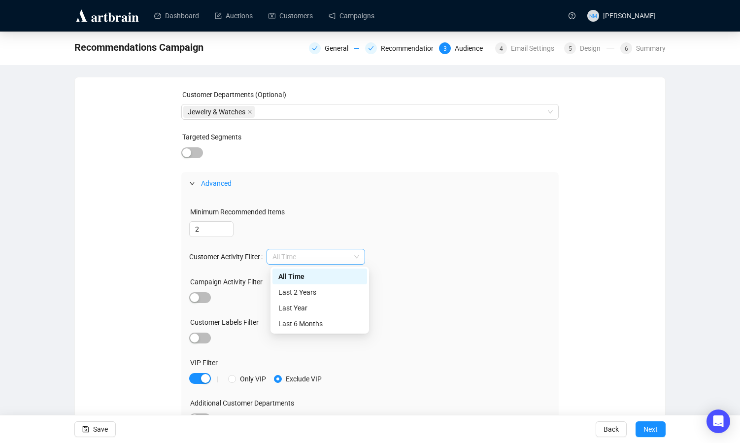
click at [337, 251] on span "All Time" at bounding box center [315, 256] width 87 height 15
click at [329, 288] on div "Last 2 Years" at bounding box center [319, 292] width 83 height 11
click at [513, 272] on div "Minimum Recommended Items 2 Customer Activity Filter Last 2 Years Campaign Acti…" at bounding box center [370, 320] width 378 height 251
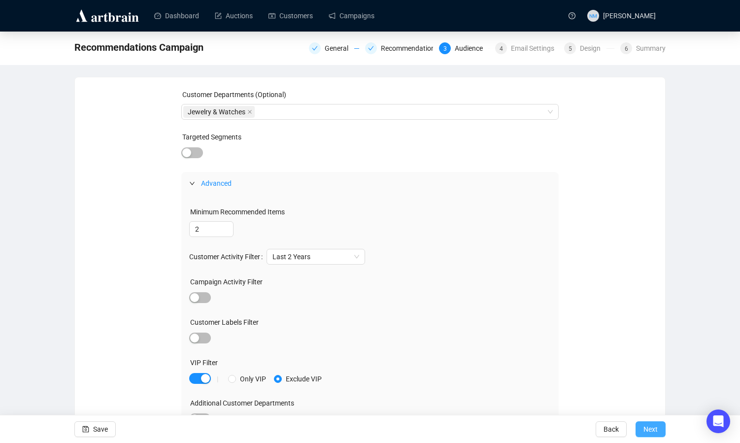
click at [655, 436] on span "Next" at bounding box center [650, 429] width 14 height 28
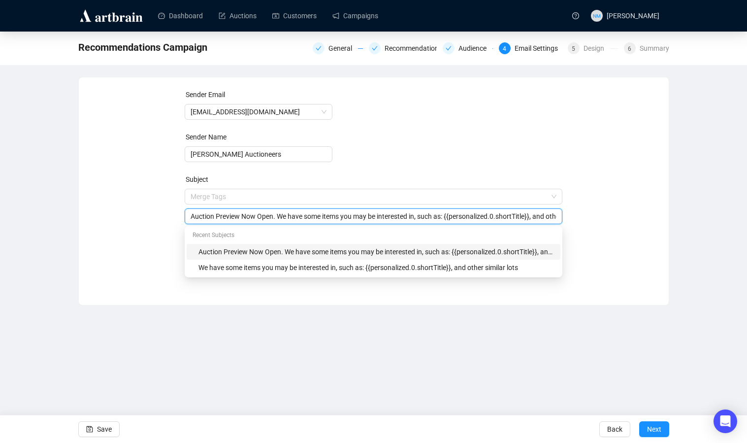
drag, startPoint x: 281, startPoint y: 198, endPoint x: 166, endPoint y: 211, distance: 116.1
click at [166, 211] on div "Sender Email [EMAIL_ADDRESS][DOMAIN_NAME] Sender Name [PERSON_NAME] Auctioneers…" at bounding box center [374, 183] width 567 height 189
drag, startPoint x: 281, startPoint y: 216, endPoint x: 163, endPoint y: 219, distance: 118.3
click at [163, 219] on div "Sender Email [EMAIL_ADDRESS][DOMAIN_NAME] Sender Name [PERSON_NAME] Auctioneers…" at bounding box center [374, 183] width 567 height 189
type input "We have some items you may be interested in, such as: {{personalized.0.shortTit…"
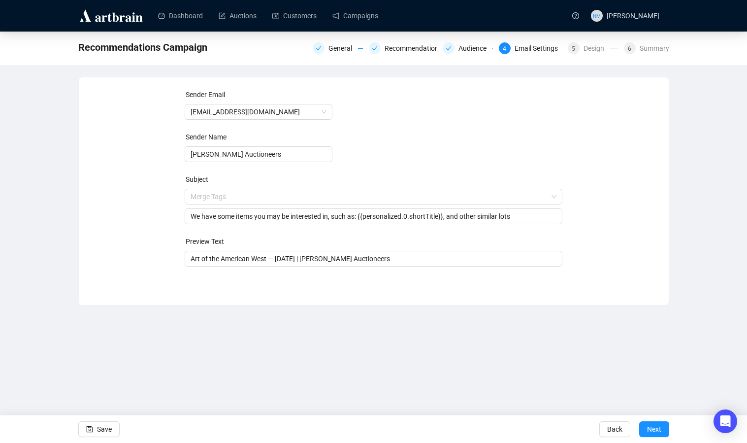
click at [158, 223] on div "Sender Email [EMAIL_ADDRESS][DOMAIN_NAME] Sender Name [PERSON_NAME] Auctioneers…" at bounding box center [374, 183] width 567 height 189
click at [267, 264] on input "Art of the American West — [DATE] | [PERSON_NAME] Auctioneers" at bounding box center [374, 258] width 366 height 11
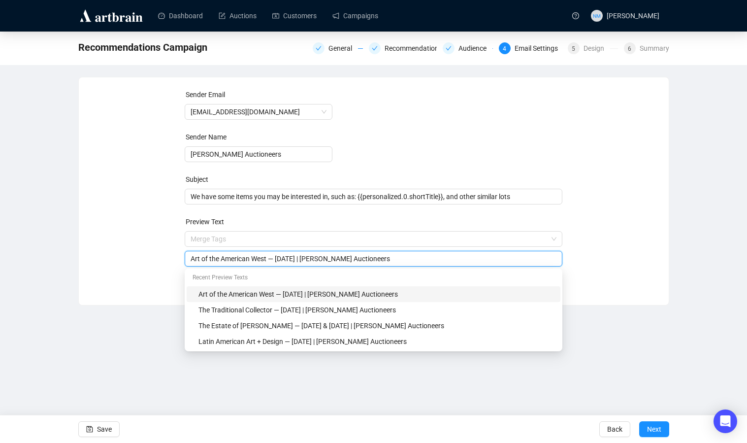
drag, startPoint x: 269, startPoint y: 259, endPoint x: 169, endPoint y: 257, distance: 99.6
click at [169, 257] on div "Sender Email [EMAIL_ADDRESS][DOMAIN_NAME] Sender Name [PERSON_NAME] Auctioneers…" at bounding box center [374, 183] width 567 height 189
click at [279, 262] on input "Studio Jewelry — Onlinet — [DATE] | [PERSON_NAME] Auctioneers" at bounding box center [374, 258] width 366 height 11
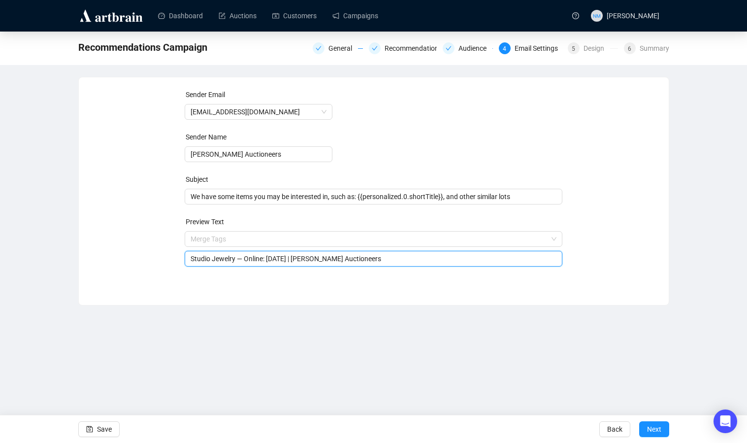
click at [302, 260] on input "Studio Jewelry — Online: [DATE] | [PERSON_NAME] Auctioneers" at bounding box center [374, 258] width 366 height 11
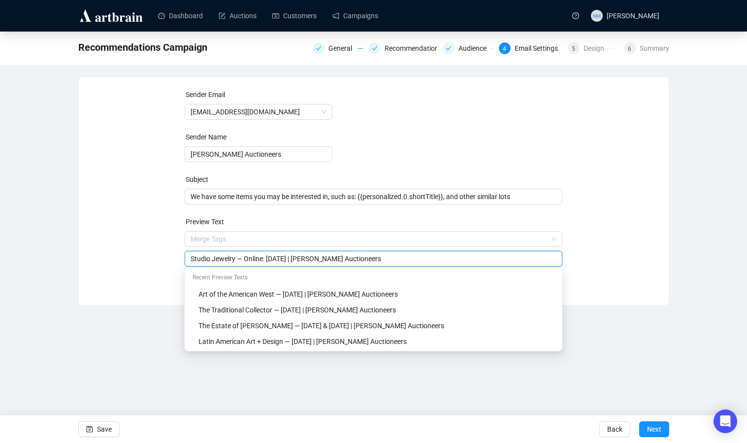
type input "Studio Jewelry — Online: [DATE] | [PERSON_NAME] Auctioneers"
click at [655, 205] on div "Sender Email [EMAIL_ADDRESS][DOMAIN_NAME] Sender Name [PERSON_NAME] Auctioneers…" at bounding box center [374, 183] width 567 height 189
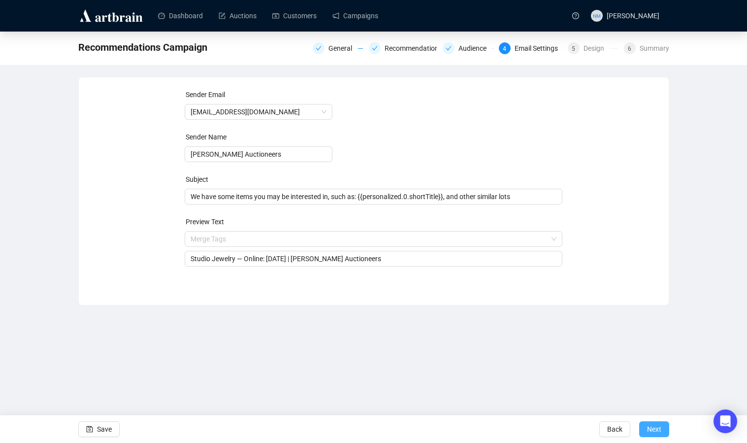
click at [653, 429] on span "Next" at bounding box center [654, 429] width 14 height 28
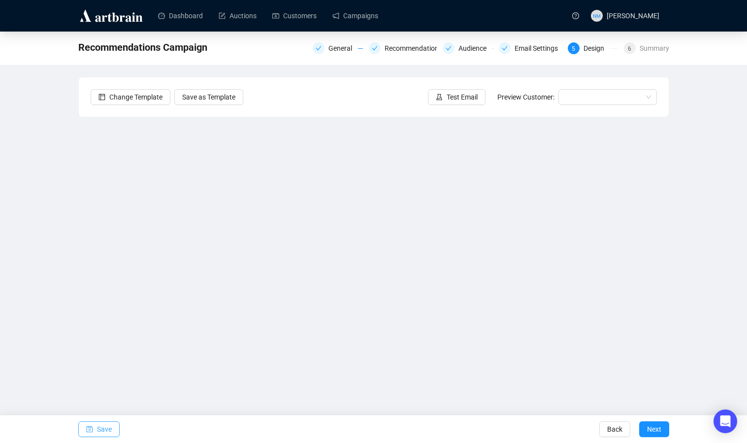
click at [110, 426] on span "Save" at bounding box center [104, 429] width 15 height 28
click at [108, 429] on span "Save" at bounding box center [104, 429] width 15 height 28
click at [453, 92] on span "Test Email" at bounding box center [462, 97] width 31 height 11
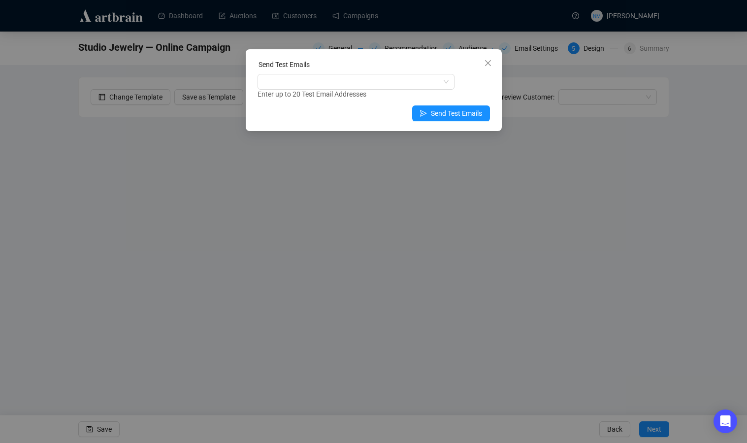
click at [325, 93] on div "Enter up to 20 Test Email Addresses" at bounding box center [374, 94] width 233 height 11
click at [326, 84] on div at bounding box center [351, 82] width 183 height 14
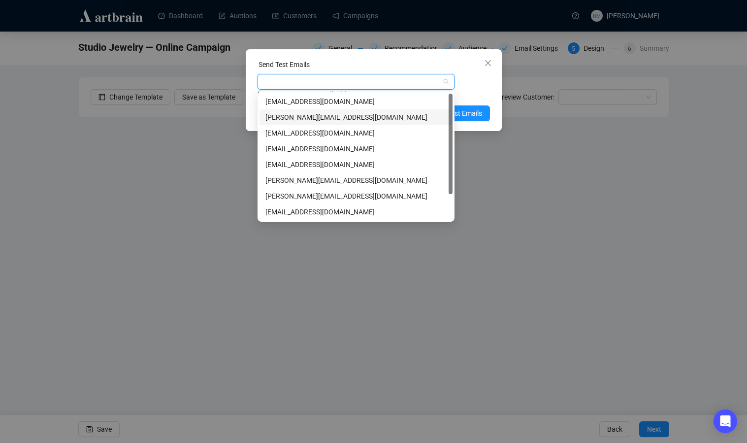
click at [326, 116] on div "[PERSON_NAME][EMAIL_ADDRESS][DOMAIN_NAME]" at bounding box center [356, 117] width 181 height 11
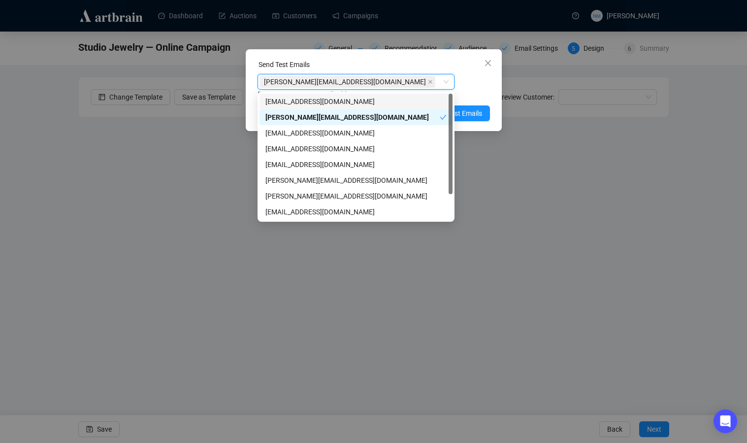
click at [441, 68] on div "Send Test Emails" at bounding box center [374, 66] width 233 height 15
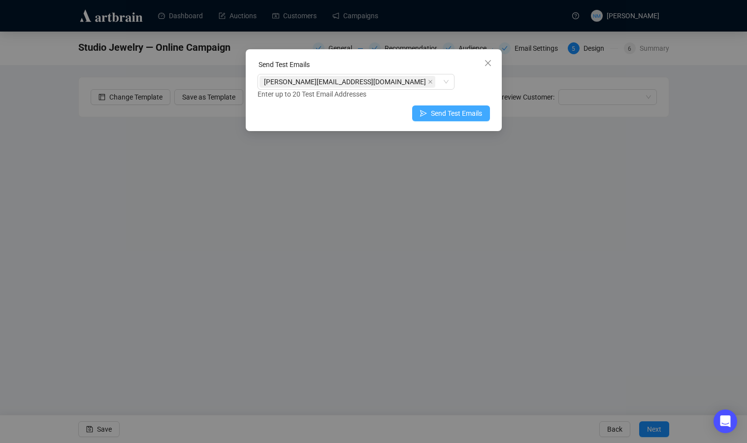
click at [470, 118] on span "Send Test Emails" at bounding box center [456, 113] width 51 height 11
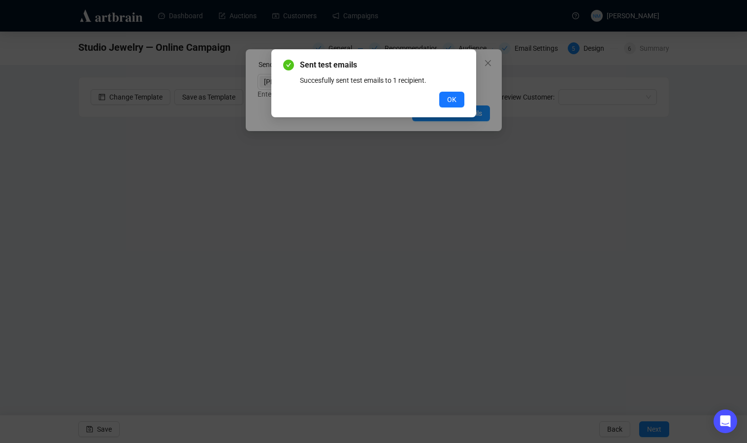
click at [446, 91] on div "Sent test emails Succesfully sent test emails to 1 recipient. OK" at bounding box center [373, 83] width 181 height 48
click at [447, 96] on span "OK" at bounding box center [451, 99] width 9 height 11
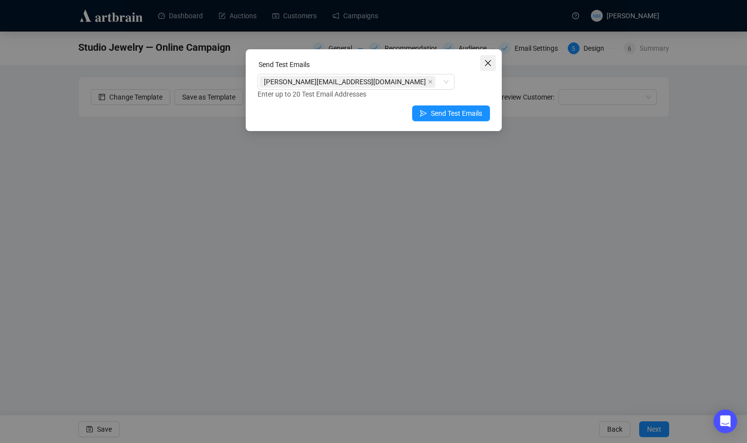
click at [490, 63] on icon "close" at bounding box center [488, 63] width 8 height 8
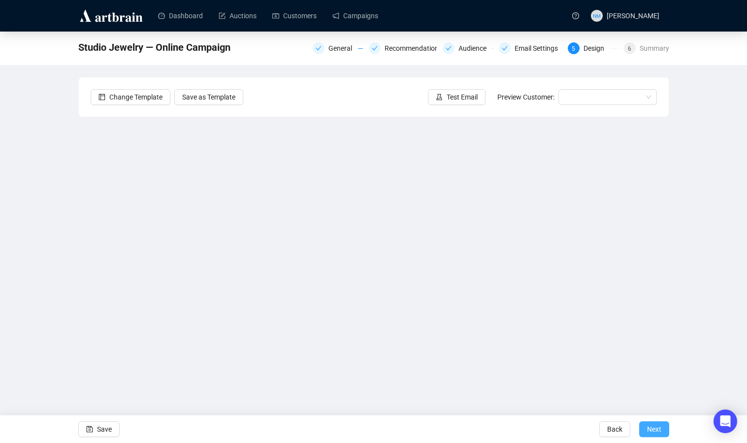
click at [660, 430] on span "Next" at bounding box center [654, 429] width 14 height 28
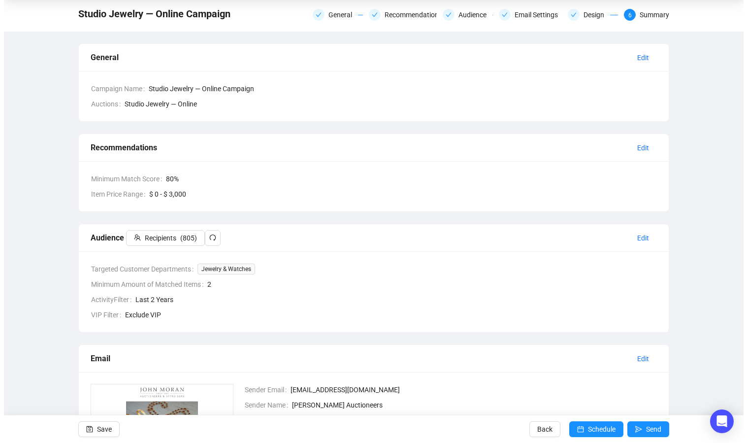
scroll to position [34, 0]
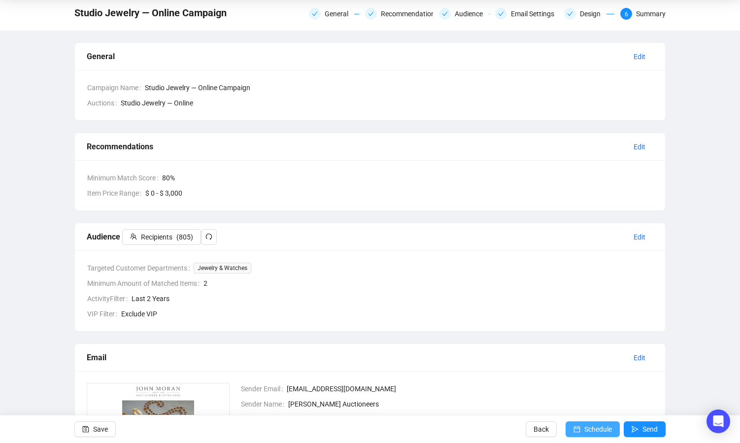
click at [588, 434] on span "Schedule" at bounding box center [598, 429] width 28 height 28
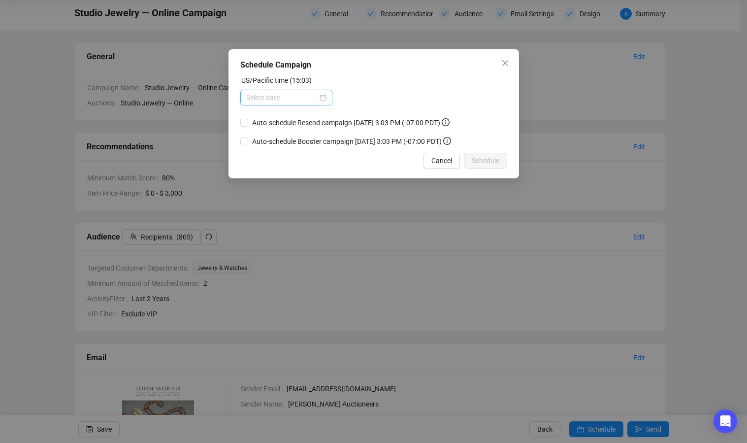
click at [320, 99] on div at bounding box center [286, 97] width 80 height 11
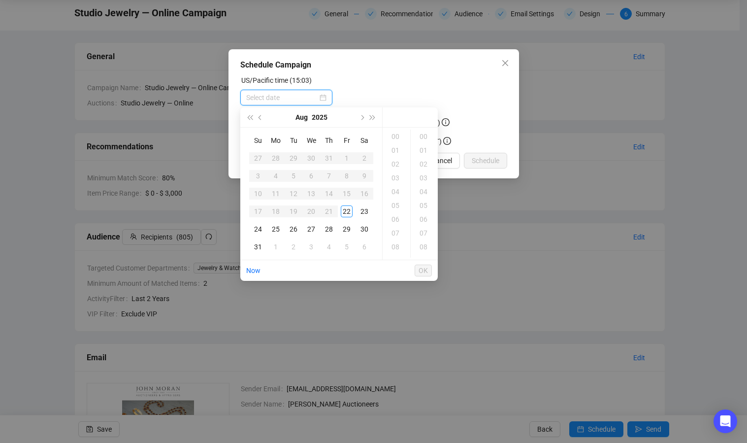
type input "[DATE] 00:00"
click at [366, 209] on div "23" at bounding box center [365, 211] width 12 height 12
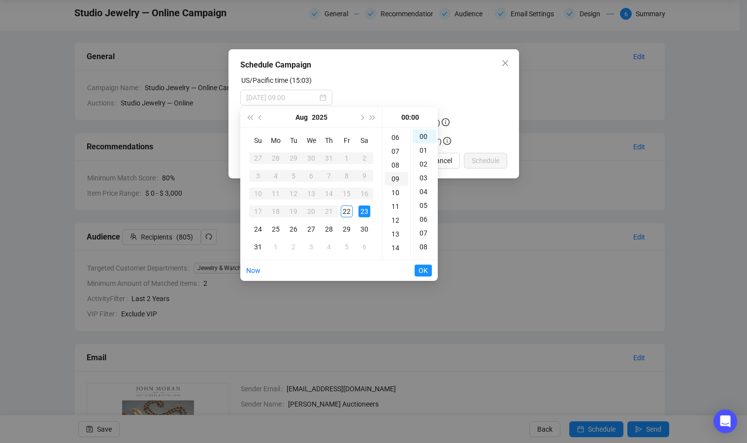
click at [399, 177] on div "09" at bounding box center [397, 179] width 24 height 14
click at [396, 150] on div "10" at bounding box center [397, 150] width 24 height 14
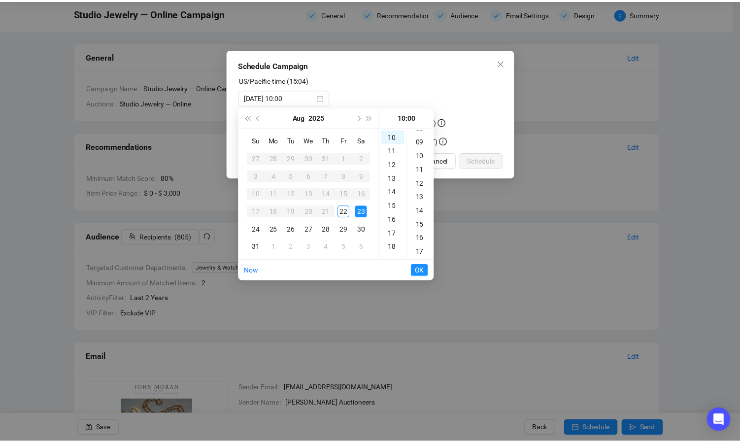
scroll to position [0, 0]
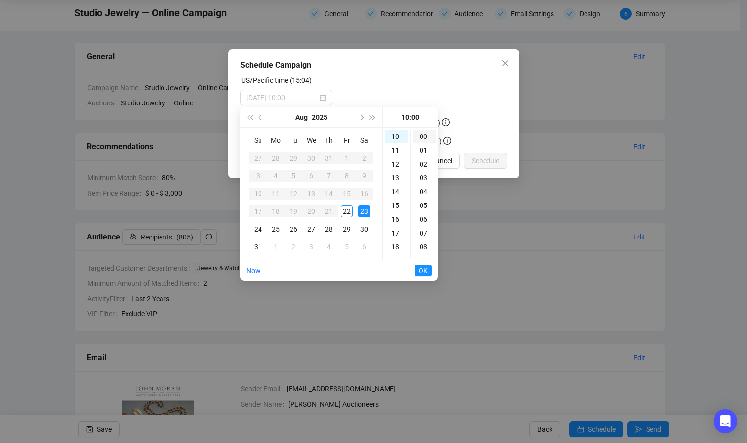
click at [426, 136] on div "00" at bounding box center [425, 137] width 24 height 14
type input "[DATE] 10:00"
click at [428, 272] on span "OK" at bounding box center [423, 270] width 9 height 19
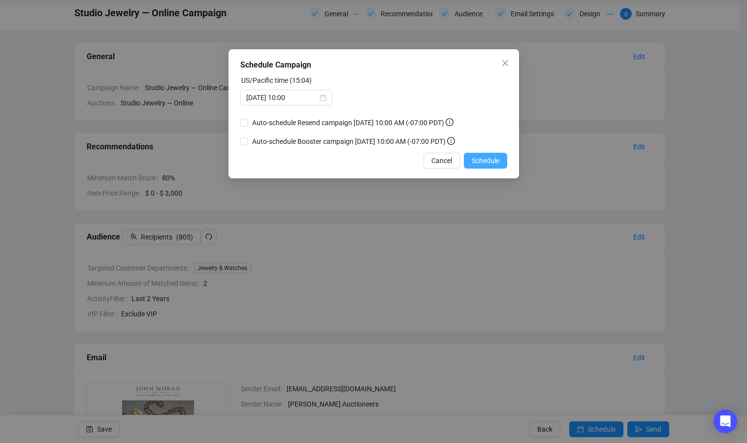
click at [485, 162] on span "Schedule" at bounding box center [486, 160] width 28 height 11
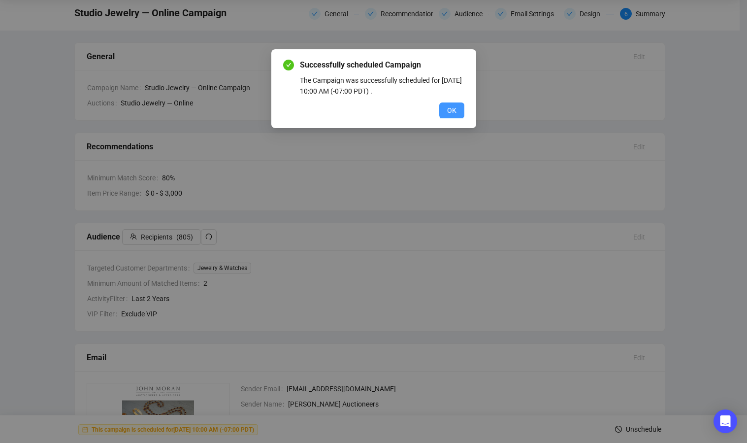
click at [457, 111] on button "OK" at bounding box center [451, 110] width 25 height 16
